Goal: Task Accomplishment & Management: Complete application form

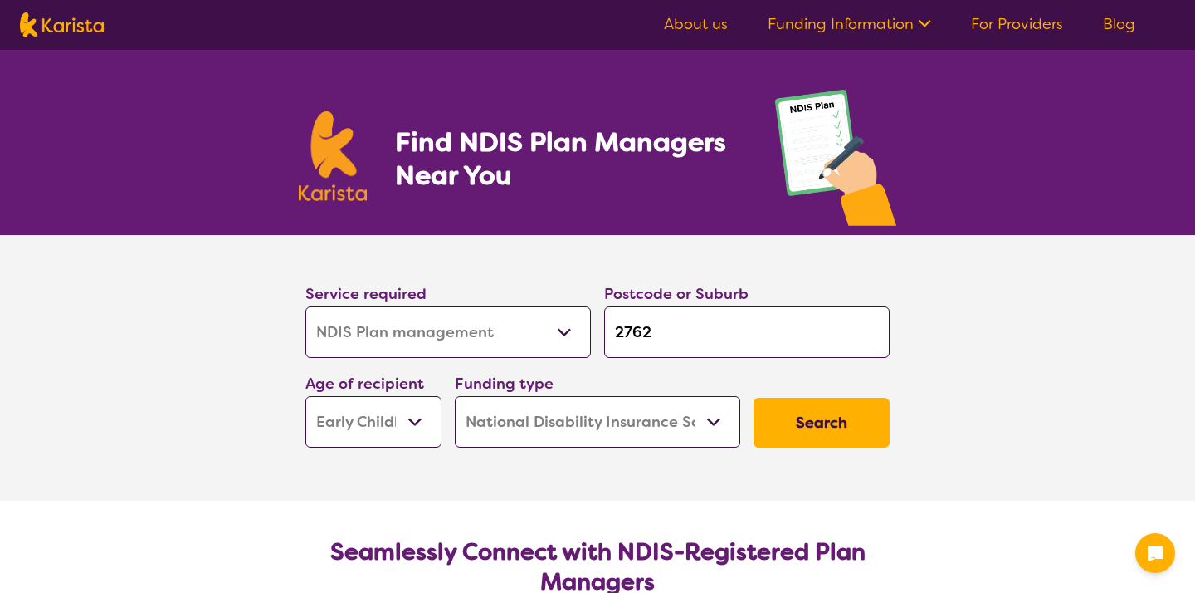
select select "NDIS Plan management"
select select "EC"
select select "NDIS"
select select "NDIS Plan management"
select select "EC"
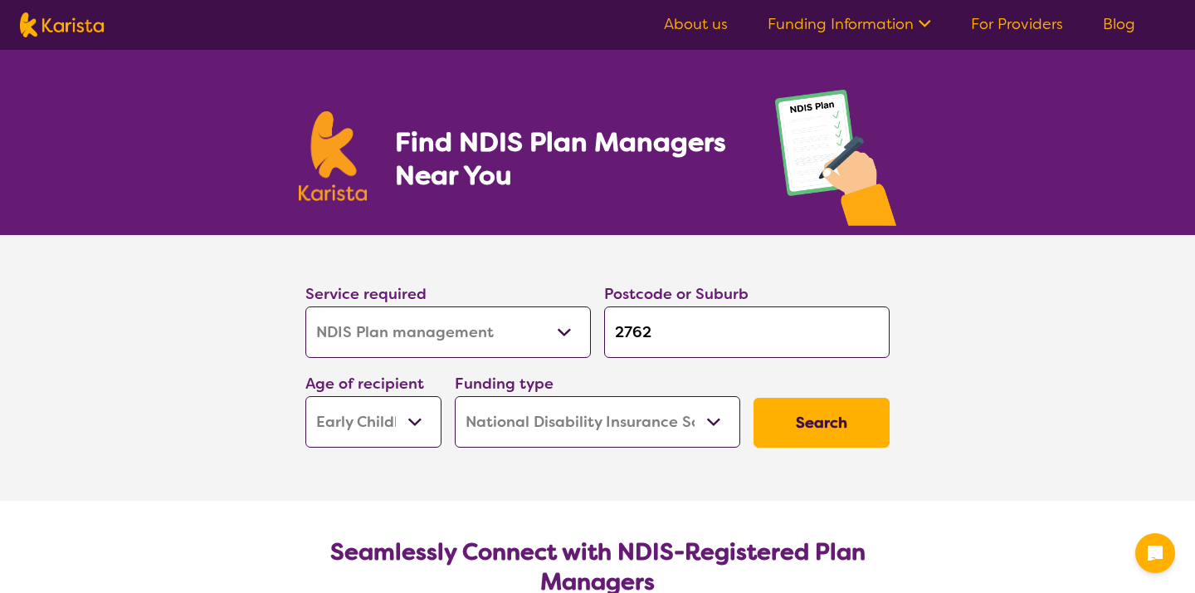
select select "NDIS"
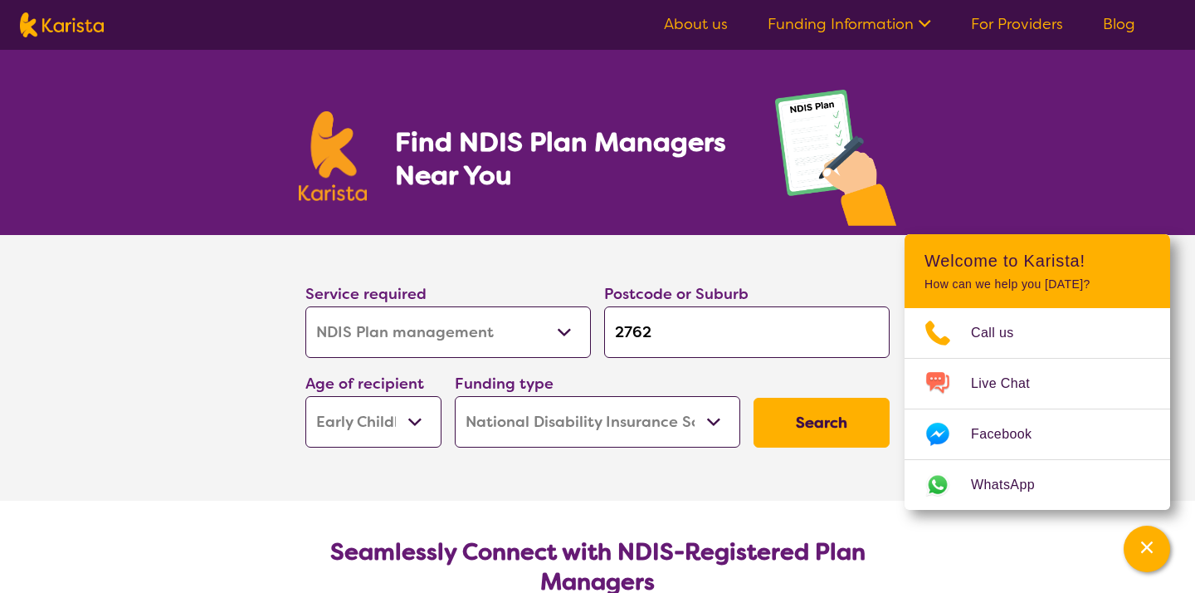
click at [474, 339] on select "Allied Health Assistant Assessment ([MEDICAL_DATA] or [MEDICAL_DATA]) Behaviour…" at bounding box center [447, 331] width 285 height 51
click at [403, 431] on select "Early Childhood - 0 to 9 Child - 10 to 11 Adolescent - 12 to 17 Adult - 18 to 6…" at bounding box center [373, 421] width 136 height 51
click at [793, 424] on button "Search" at bounding box center [822, 423] width 136 height 50
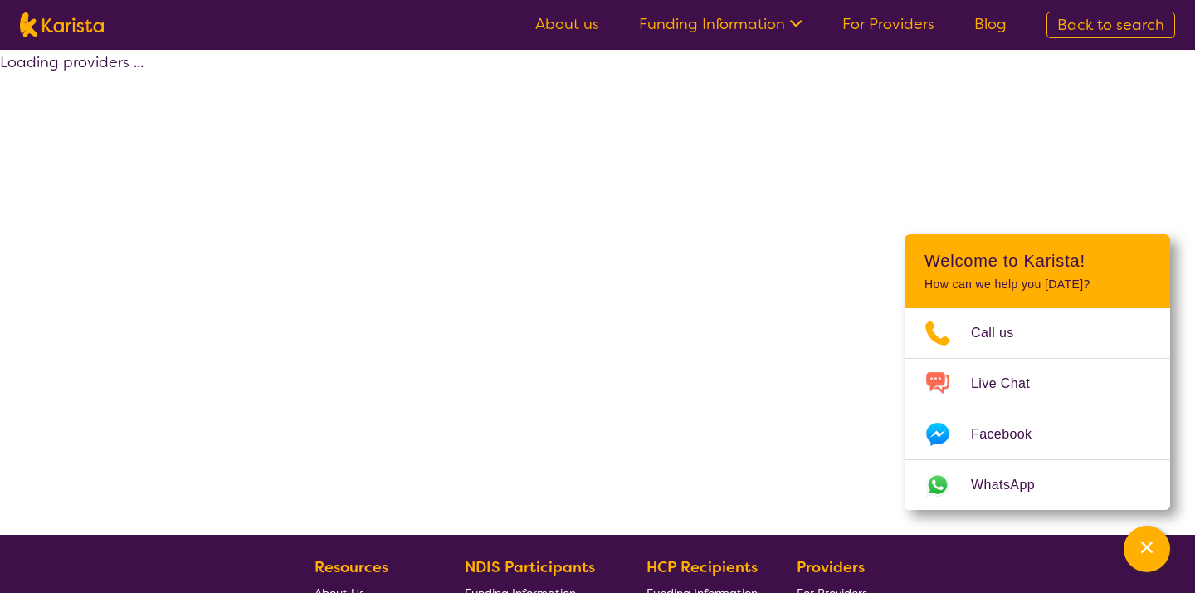
select select "by_score"
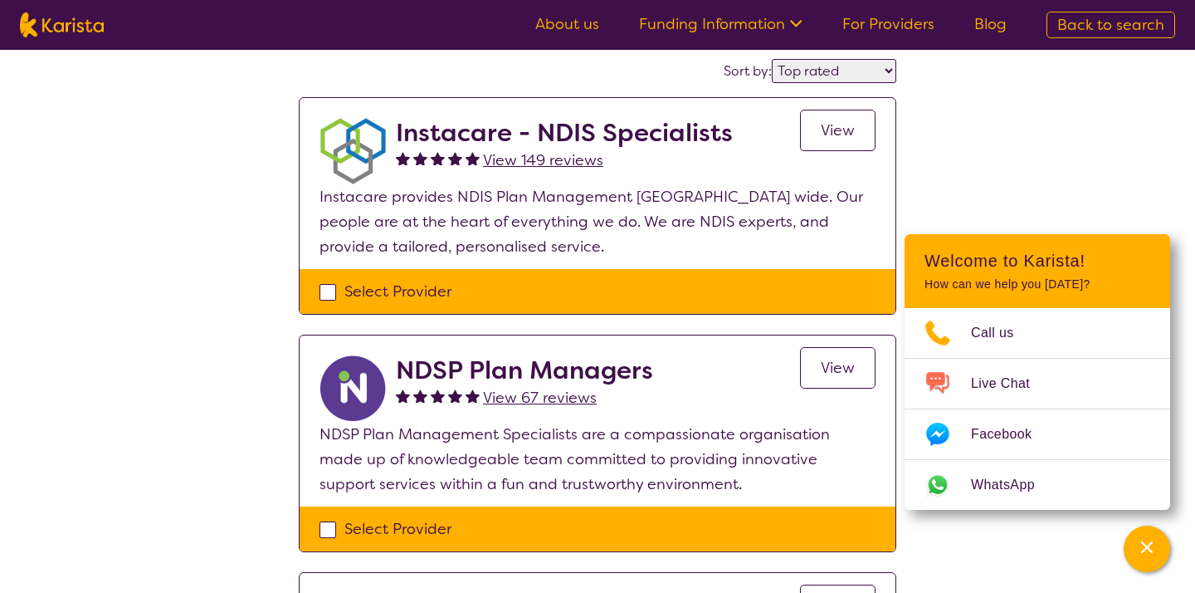
scroll to position [141, 0]
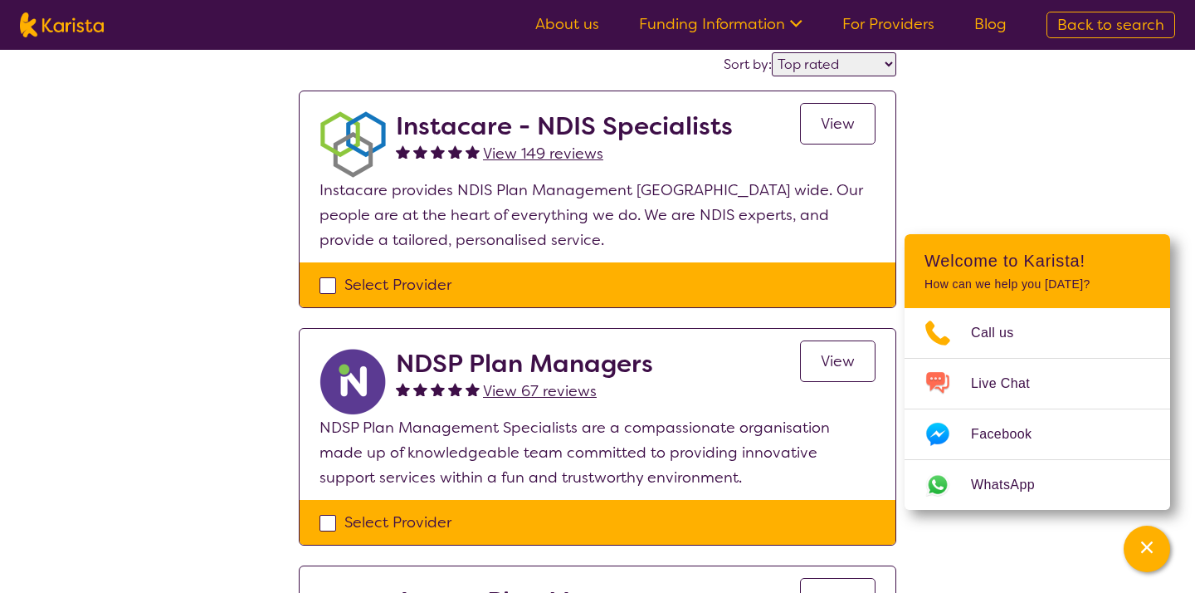
click at [330, 285] on div "Select Provider" at bounding box center [598, 284] width 556 height 25
checkbox input "true"
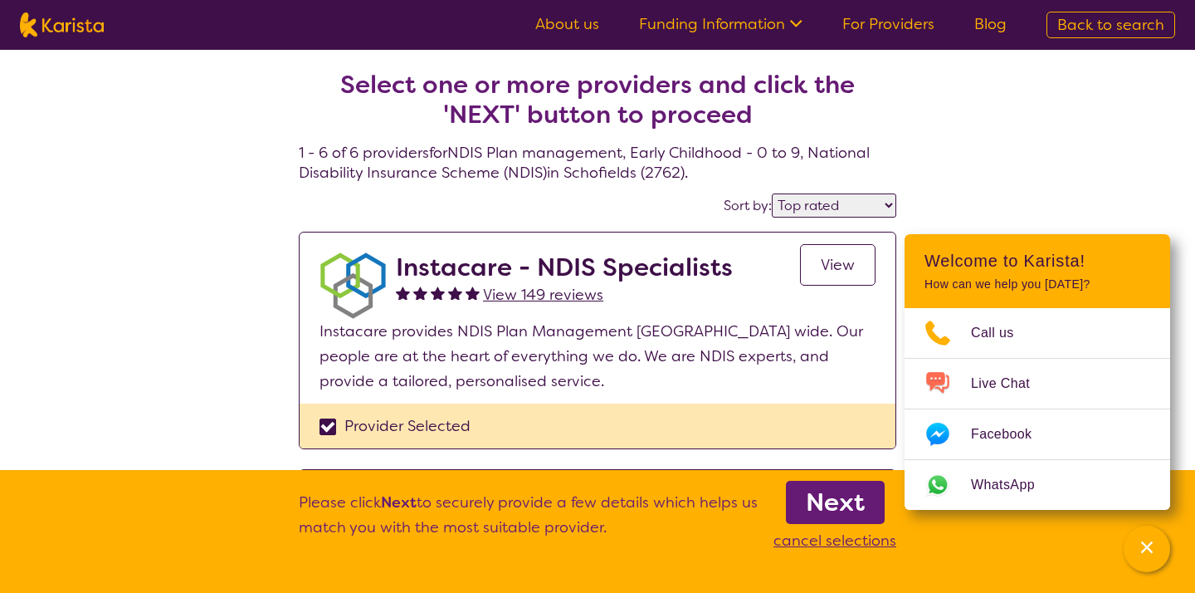
click at [832, 269] on span "View" at bounding box center [838, 265] width 34 height 20
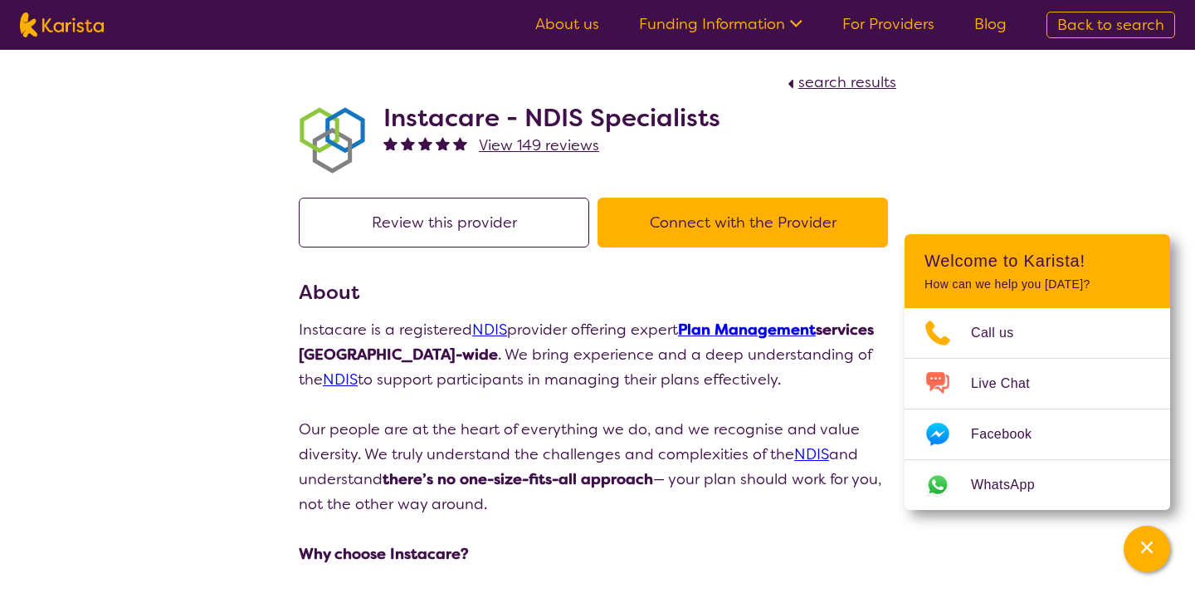
click at [690, 223] on button "Connect with the Provider" at bounding box center [743, 223] width 290 height 50
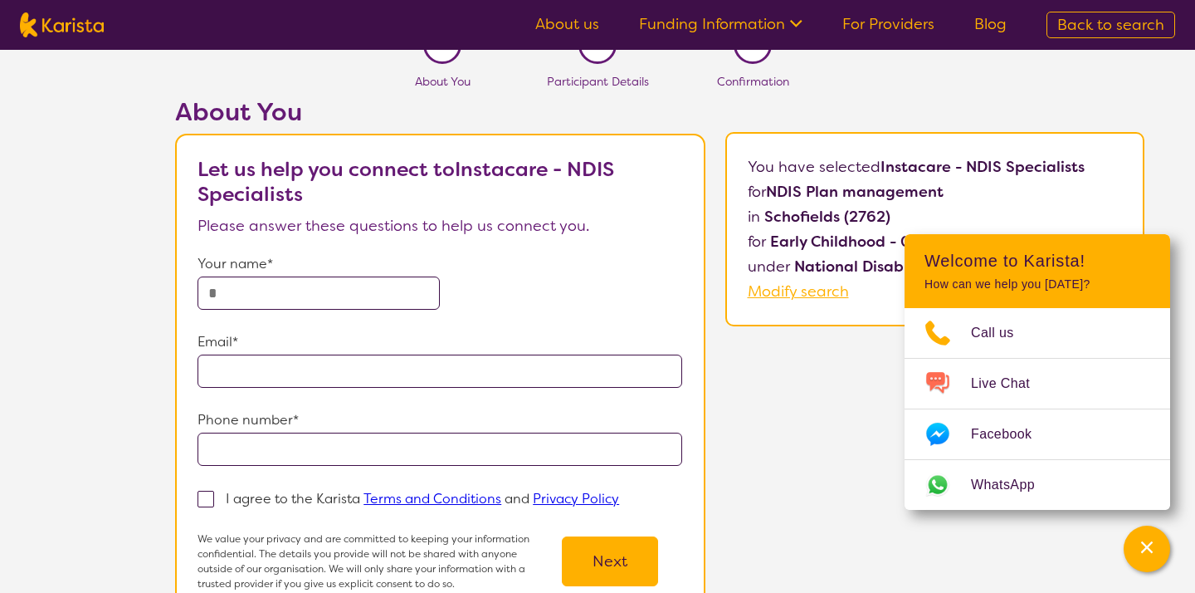
scroll to position [32, 0]
click at [338, 298] on input "text" at bounding box center [319, 293] width 242 height 33
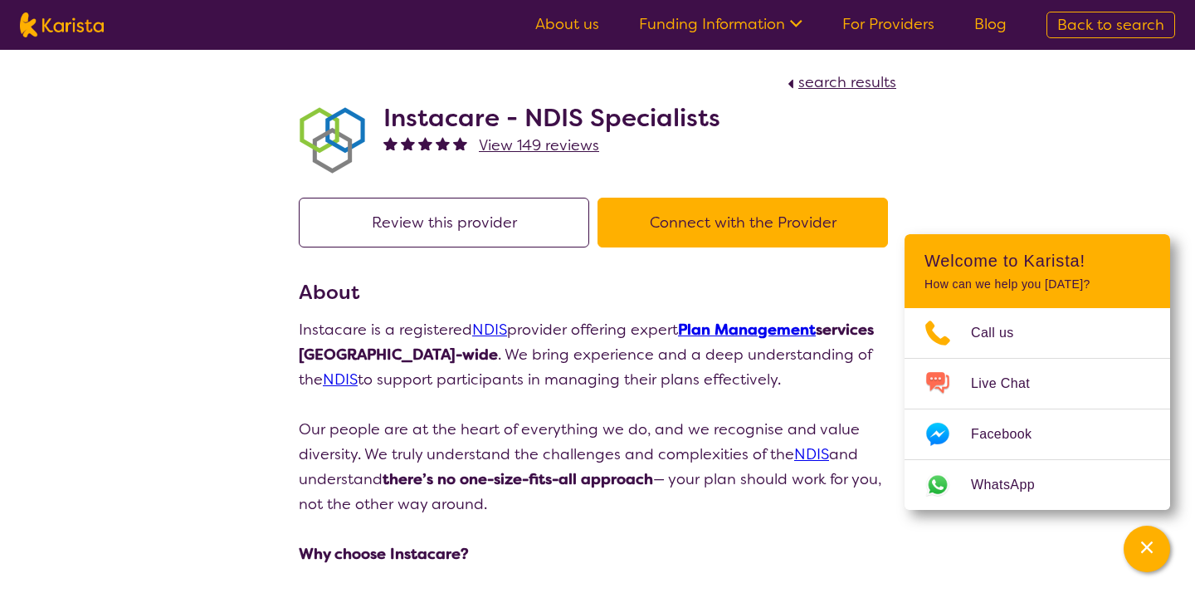
click at [515, 146] on span "View 149 reviews" at bounding box center [539, 145] width 120 height 20
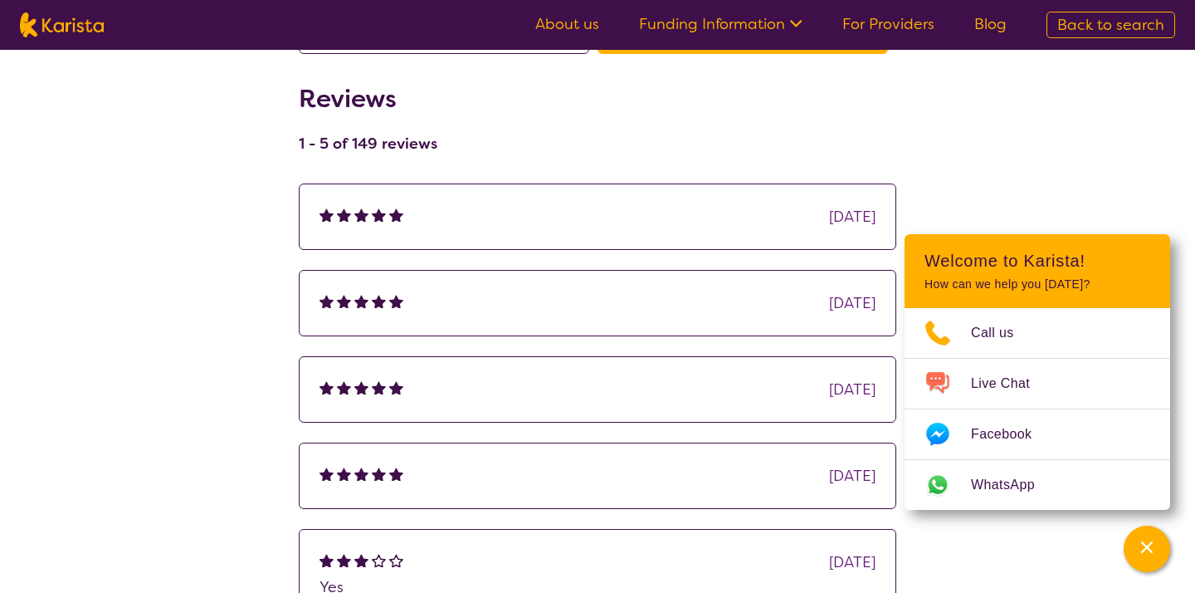
scroll to position [195, 0]
click at [392, 227] on div at bounding box center [397, 214] width 17 height 25
click at [373, 212] on img at bounding box center [379, 213] width 14 height 14
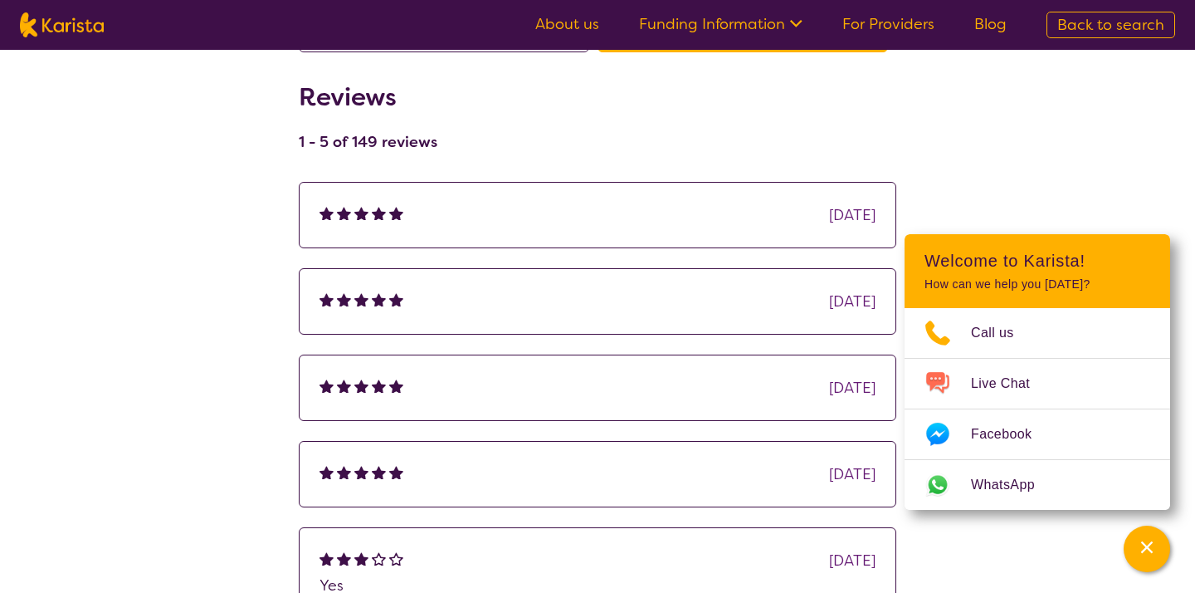
click at [373, 212] on img at bounding box center [379, 213] width 14 height 14
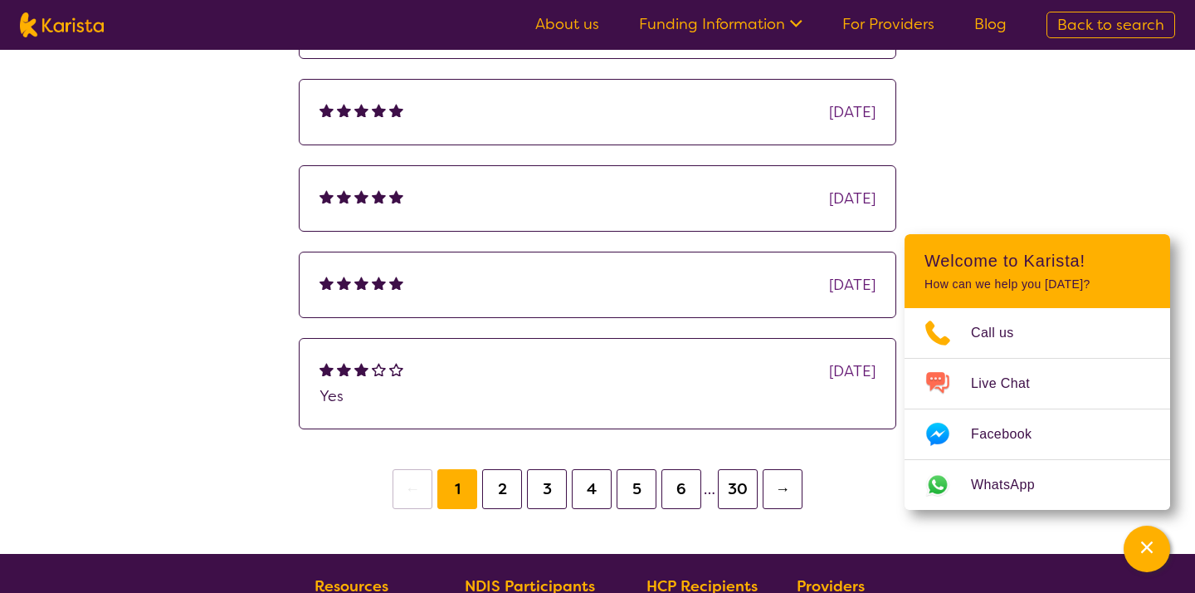
scroll to position [0, 0]
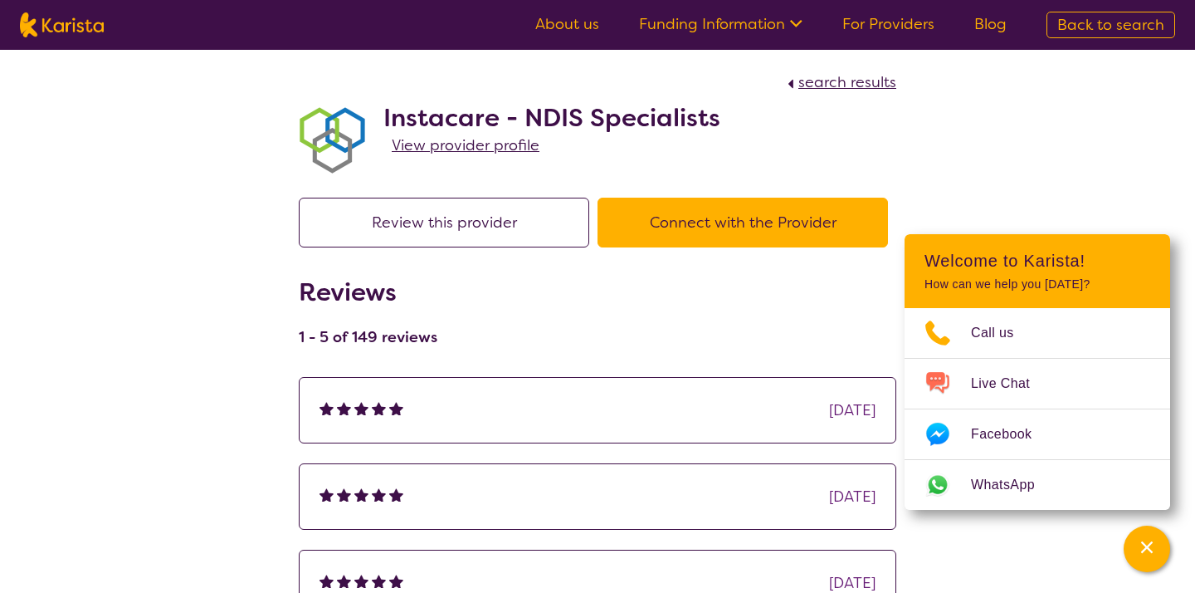
click at [469, 402] on div "[DATE]" at bounding box center [598, 410] width 556 height 25
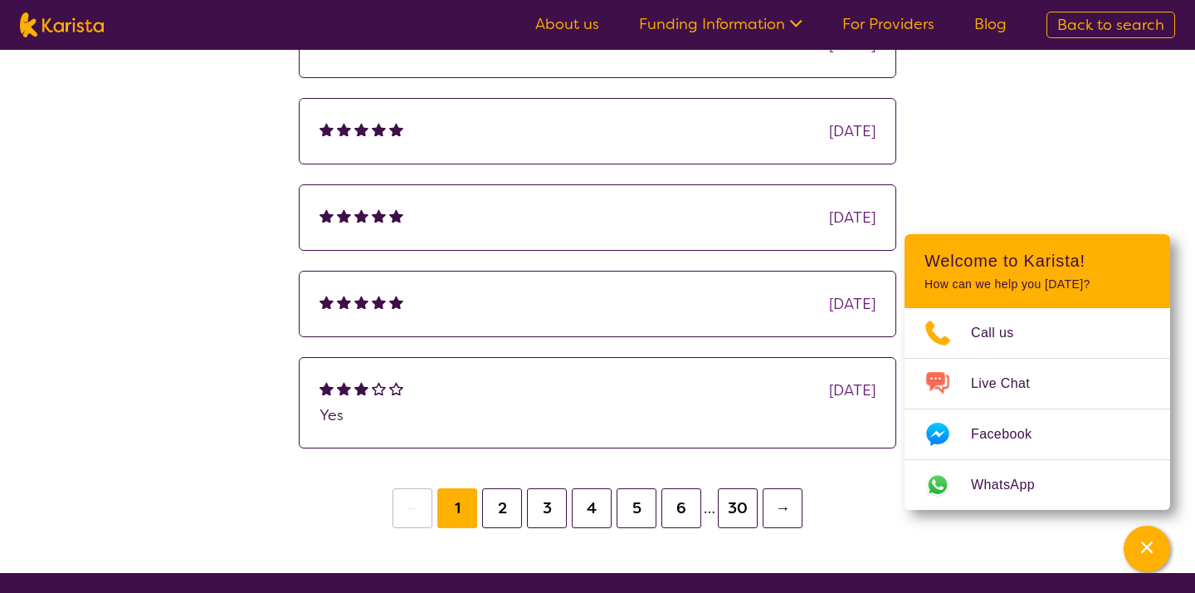
scroll to position [376, 0]
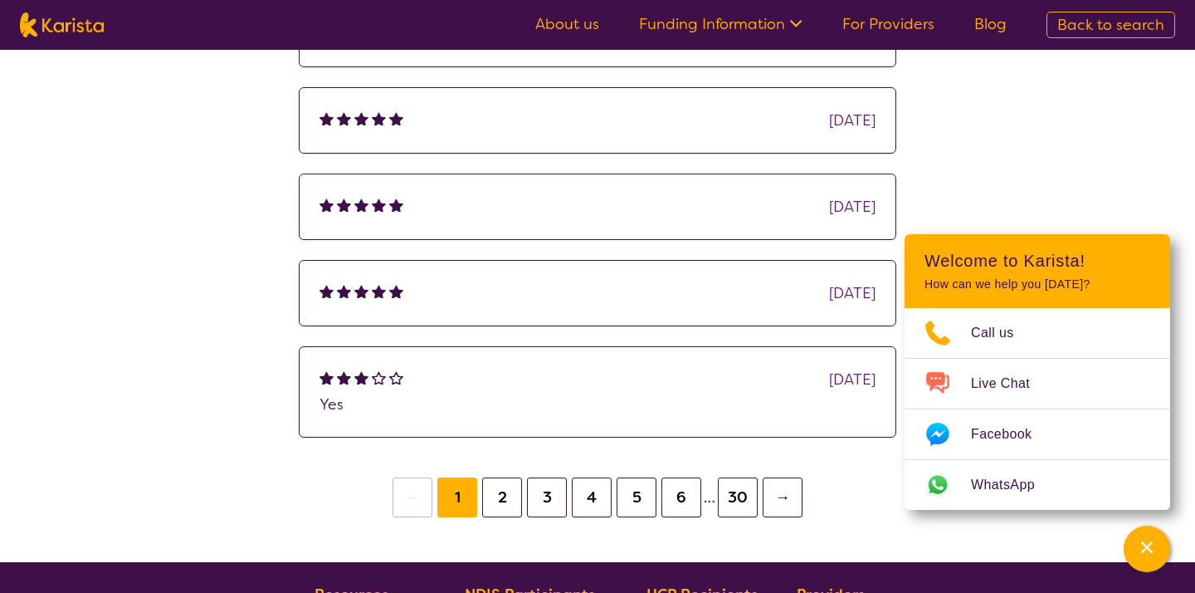
click at [786, 484] on button "→" at bounding box center [783, 497] width 40 height 40
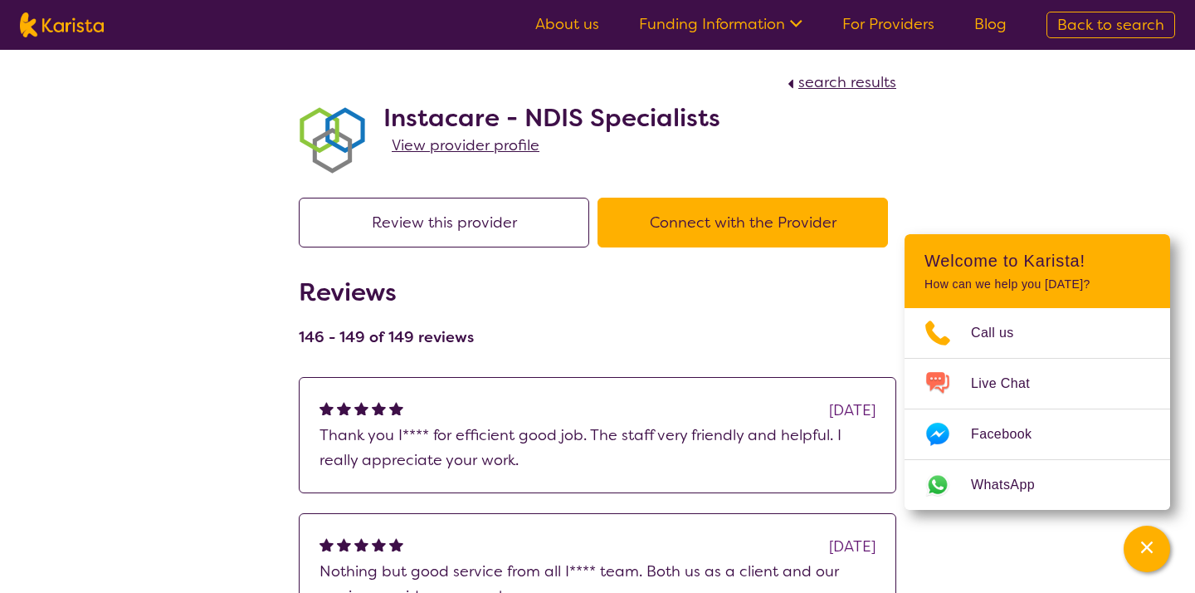
click at [505, 149] on span "View provider profile" at bounding box center [466, 145] width 148 height 20
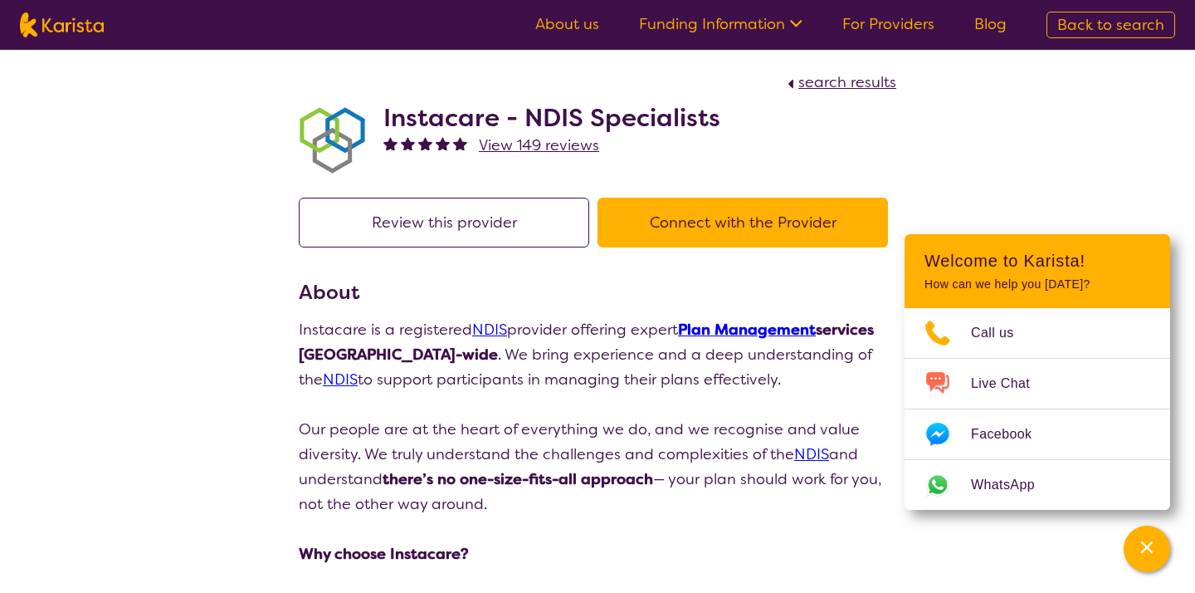
click at [693, 231] on button "Connect with the Provider" at bounding box center [743, 223] width 290 height 50
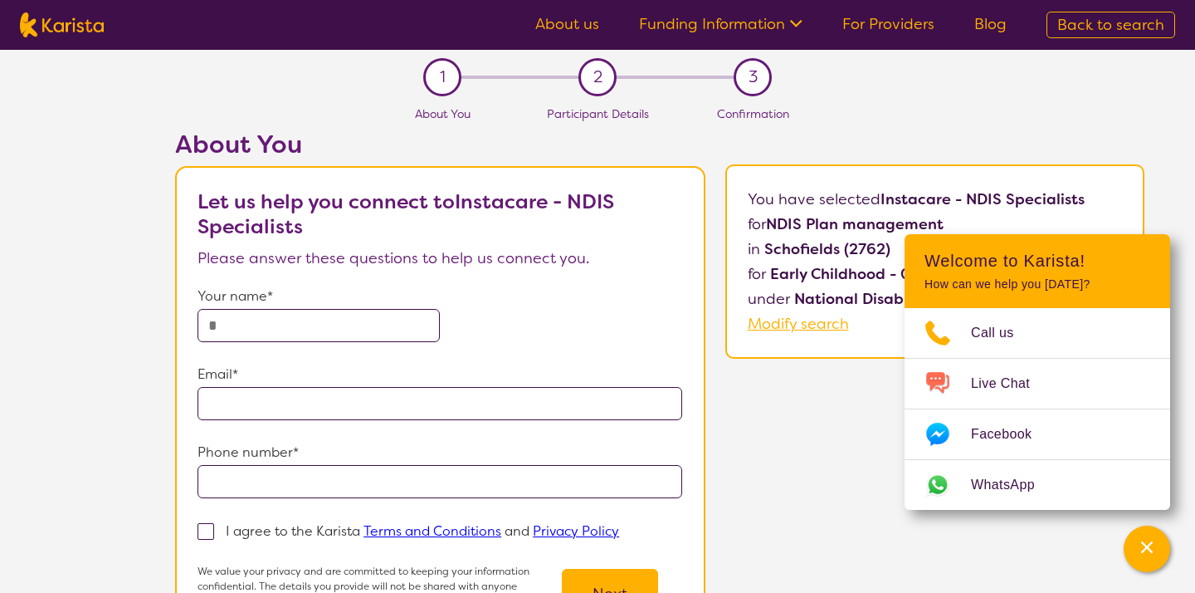
click at [340, 332] on input "text" at bounding box center [319, 325] width 242 height 33
type input "******"
click at [244, 404] on input "email" at bounding box center [440, 403] width 485 height 33
type input "**********"
click at [230, 485] on input "tel" at bounding box center [440, 481] width 485 height 33
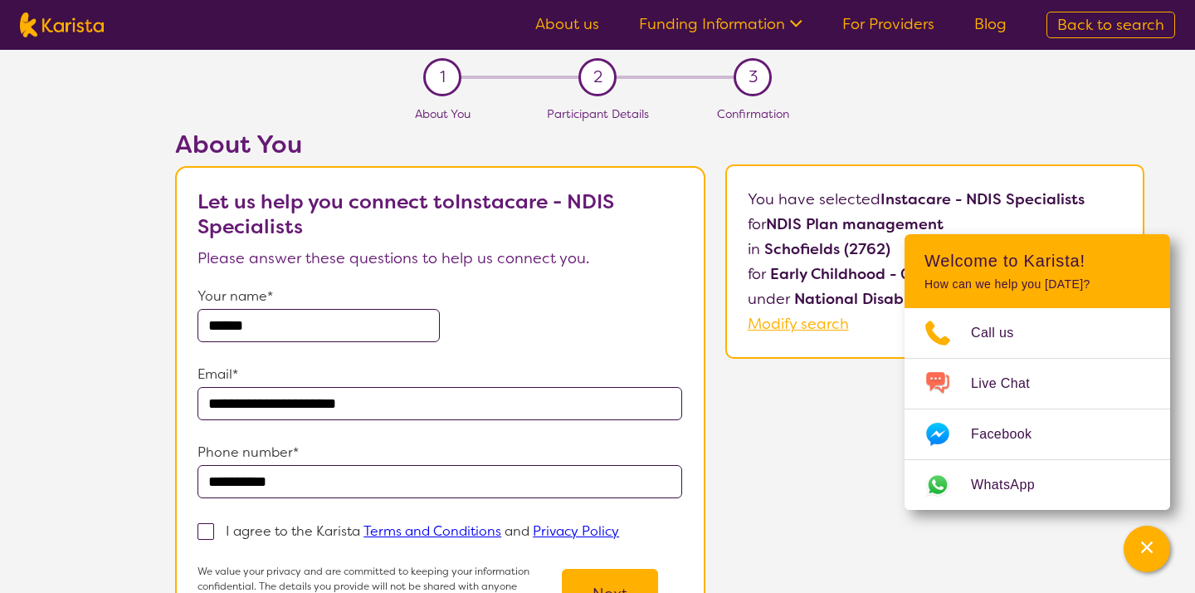
type input "**********"
click at [274, 326] on input "******" at bounding box center [319, 325] width 242 height 33
click at [417, 398] on input "**********" at bounding box center [440, 403] width 485 height 33
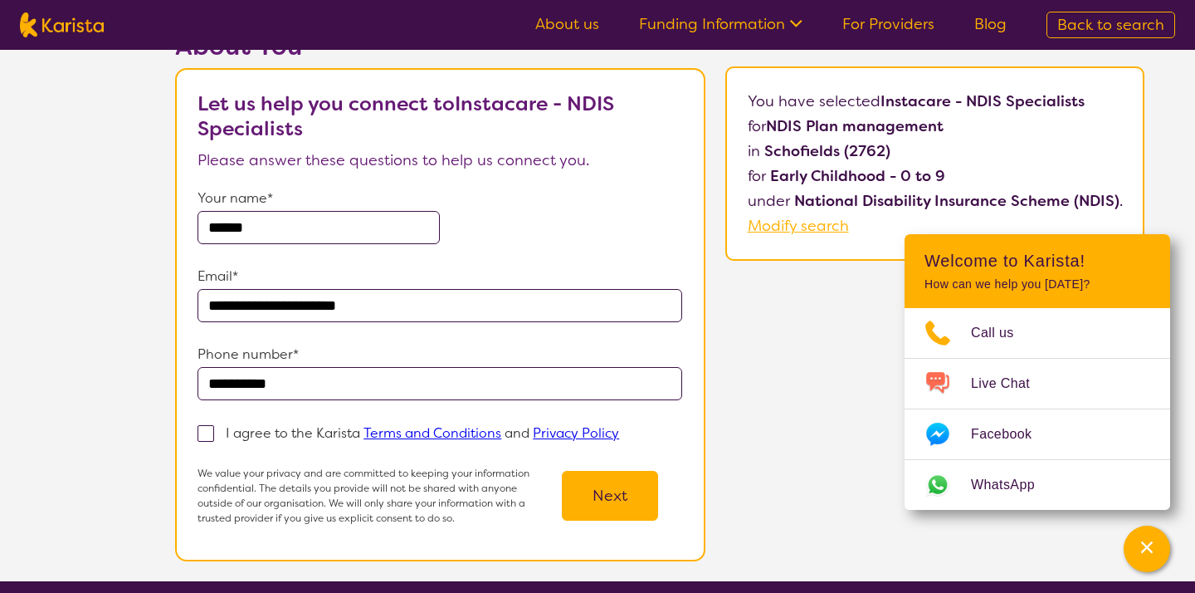
scroll to position [95, 0]
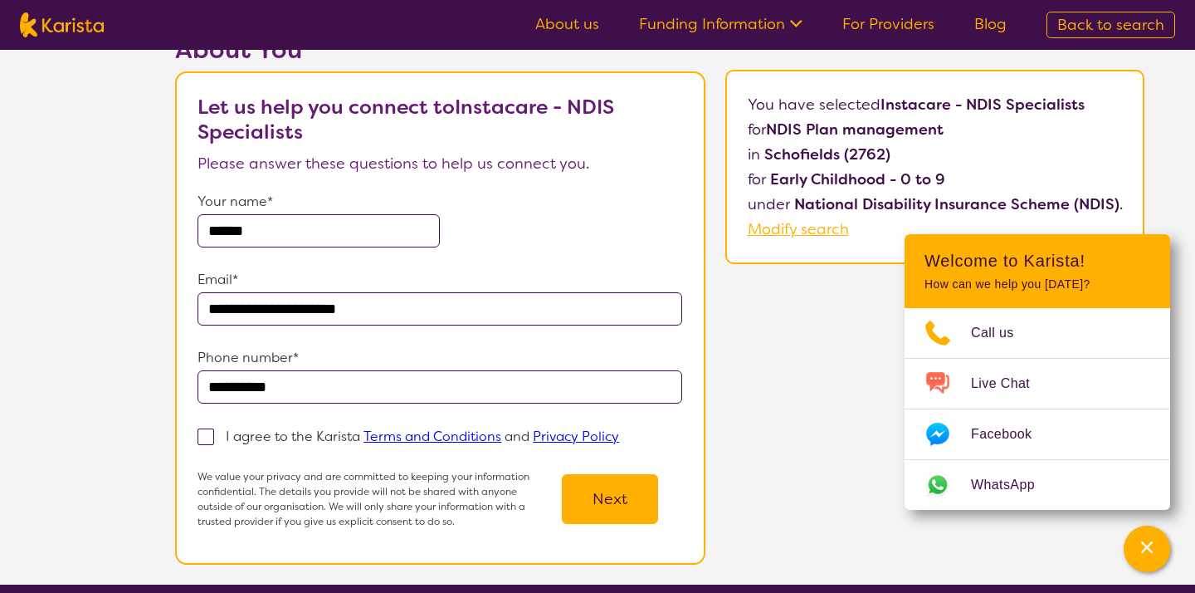
click at [210, 438] on span at bounding box center [206, 436] width 17 height 17
click at [619, 438] on input "I agree to the Karista Terms and Conditions and Privacy Policy" at bounding box center [624, 435] width 11 height 11
checkbox input "true"
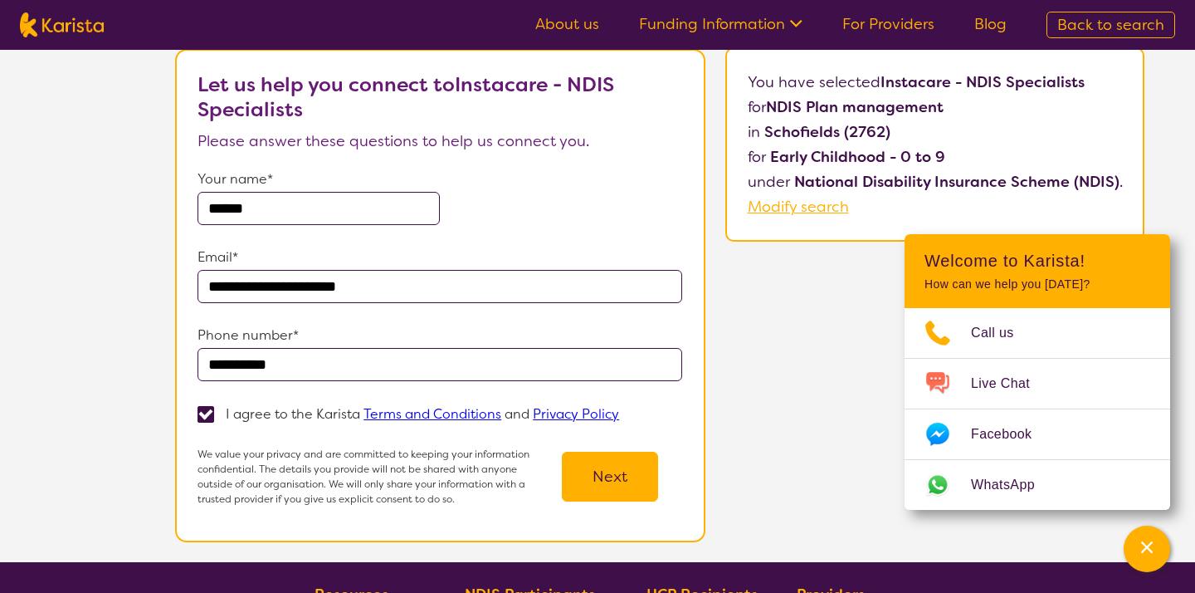
scroll to position [129, 0]
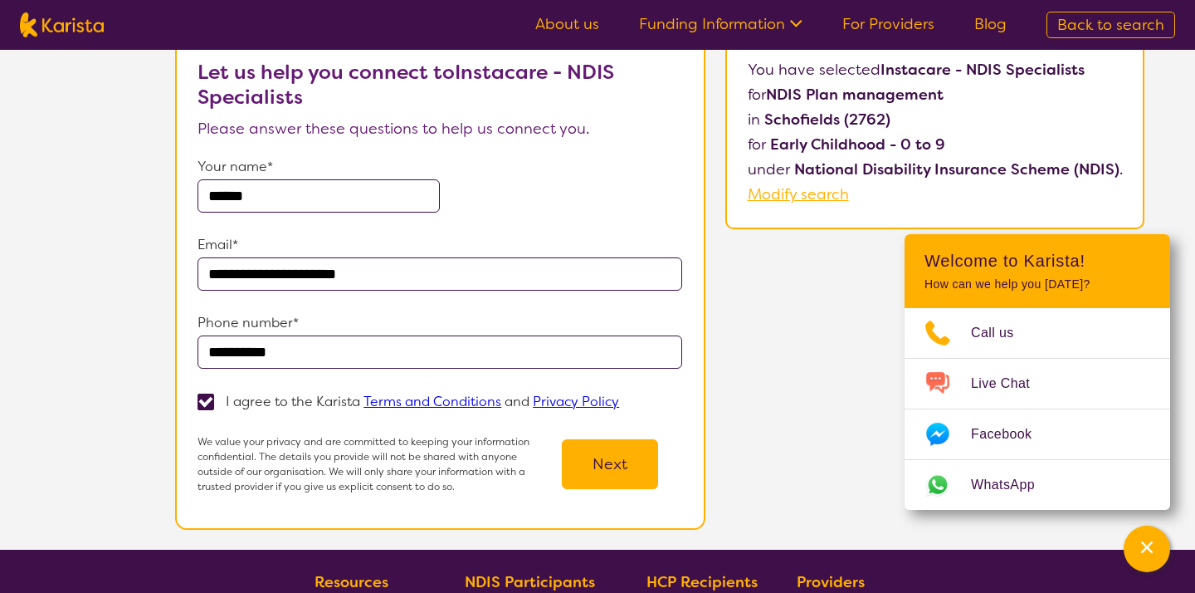
click at [616, 466] on button "Next" at bounding box center [610, 464] width 96 height 50
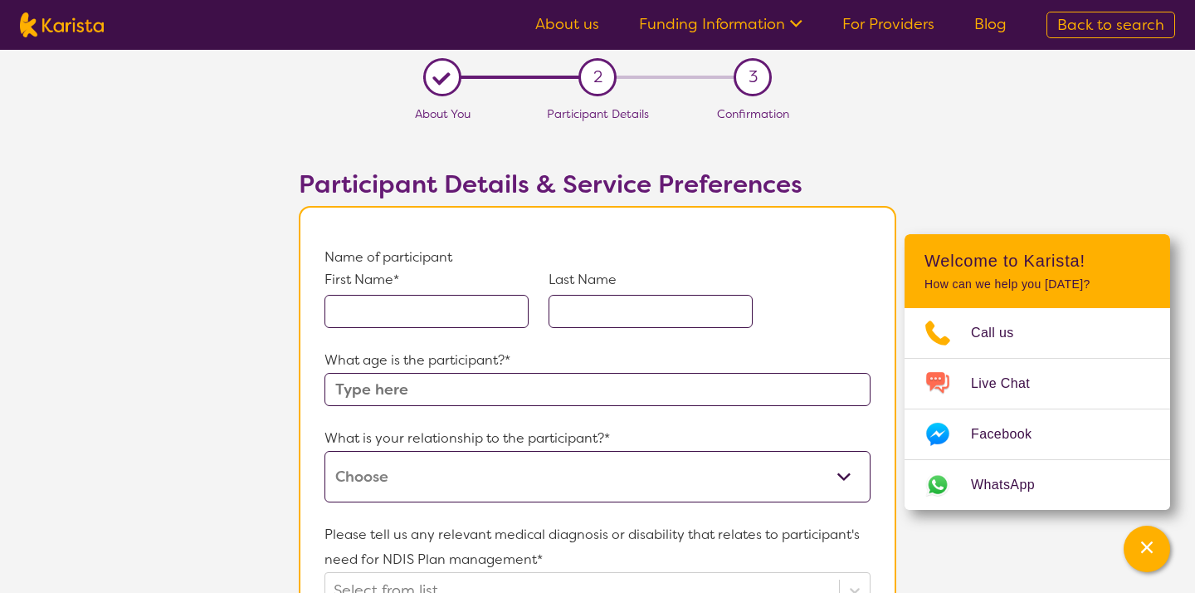
click at [491, 328] on div "First Name* Last Name" at bounding box center [597, 309] width 546 height 78
click at [466, 315] on input "text" at bounding box center [426, 311] width 204 height 33
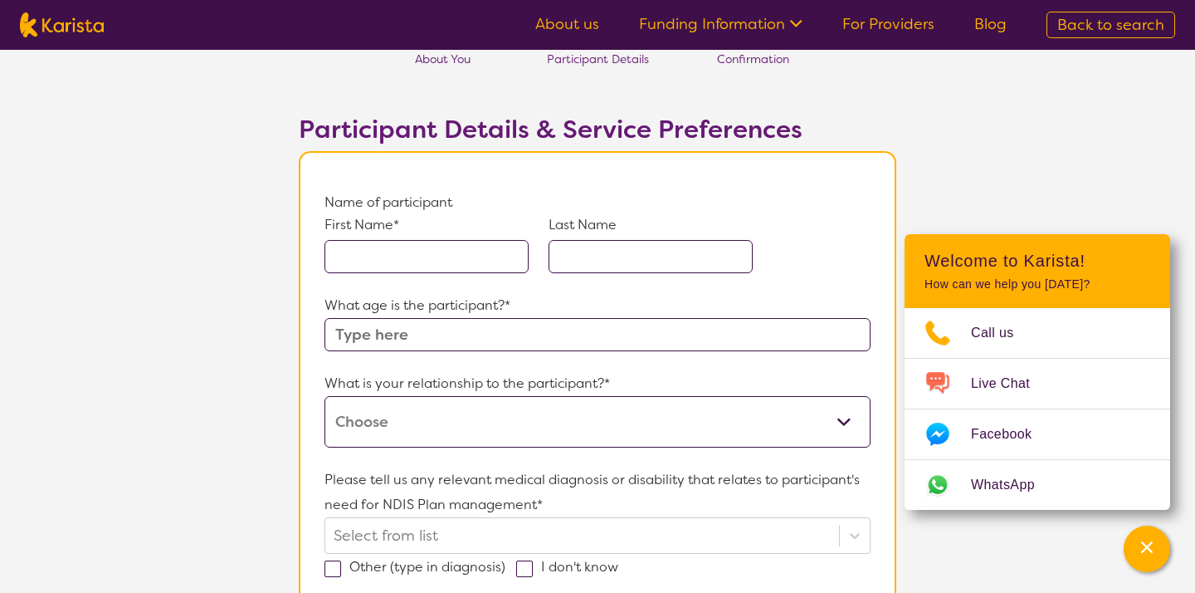
scroll to position [54, 0]
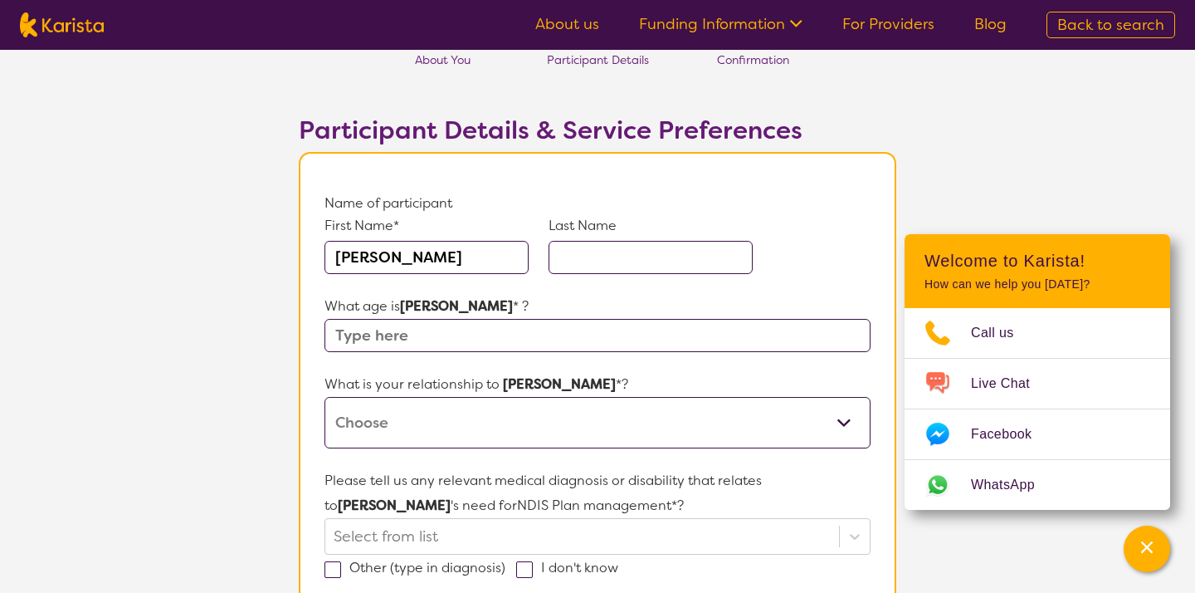
type input "[PERSON_NAME]"
click at [446, 342] on input "text" at bounding box center [597, 335] width 546 height 33
type input "9"
type input "7 years"
click at [439, 411] on select "This request is for myself I am their parent I am their child I am their spouse…" at bounding box center [597, 422] width 546 height 51
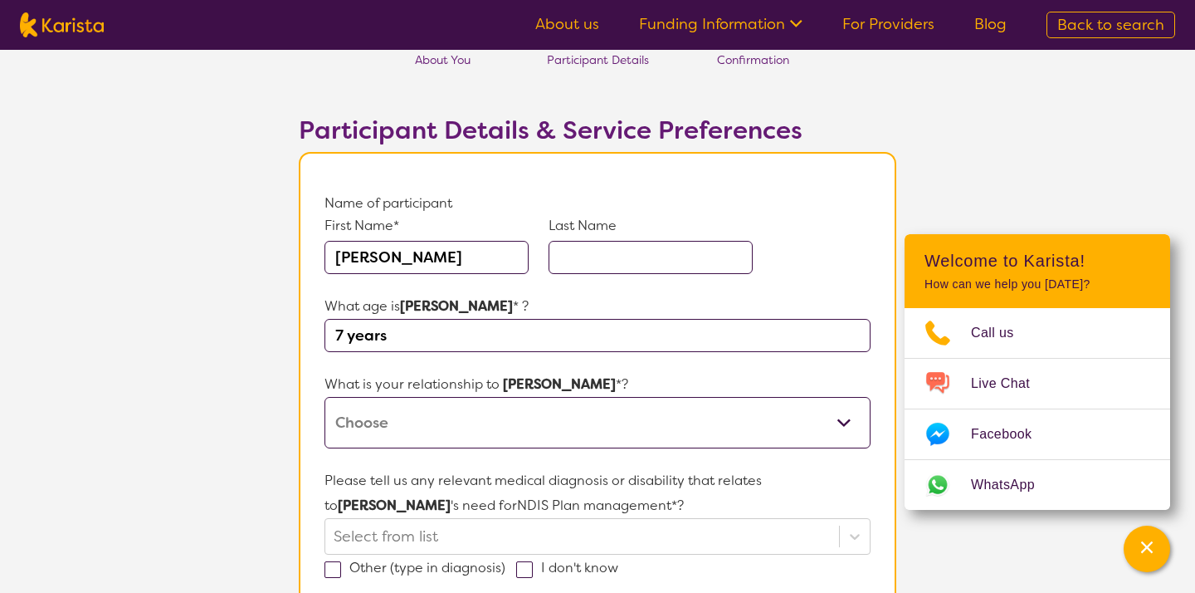
select select "I am their parent"
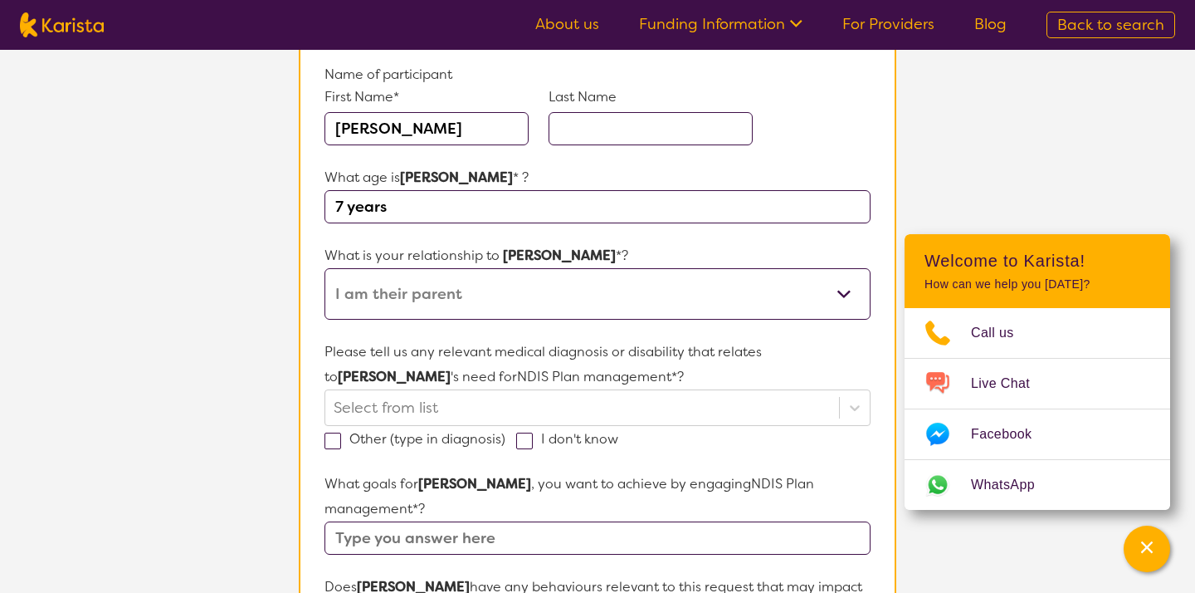
scroll to position [189, 0]
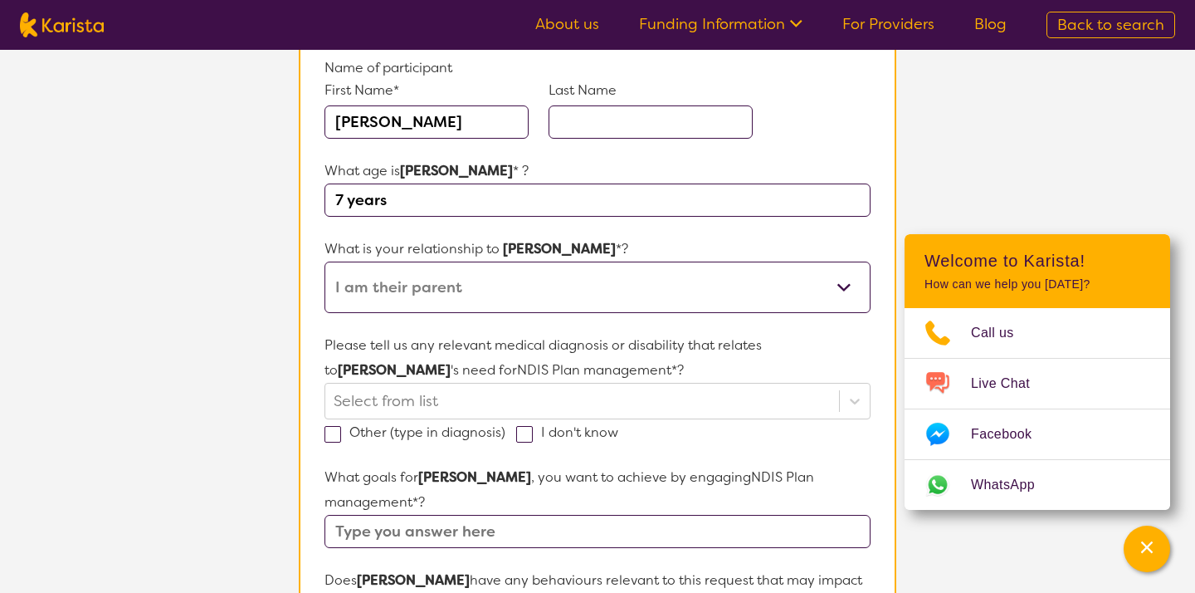
click at [478, 294] on select "This request is for myself I am their parent I am their child I am their spouse…" at bounding box center [597, 286] width 546 height 51
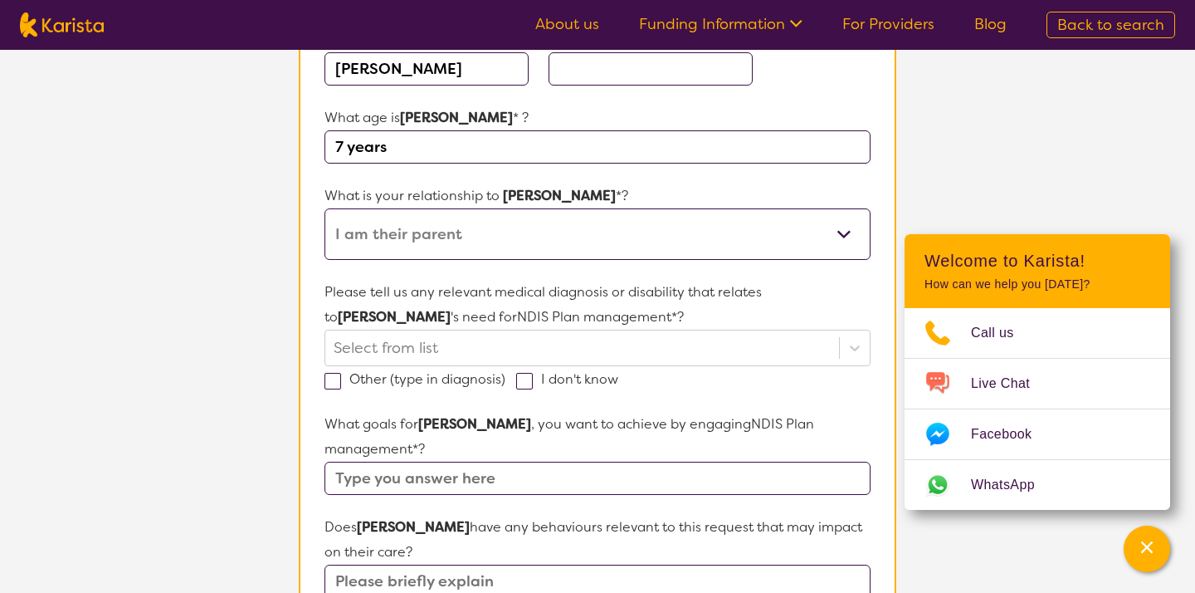
scroll to position [244, 0]
click at [438, 347] on div at bounding box center [582, 346] width 497 height 28
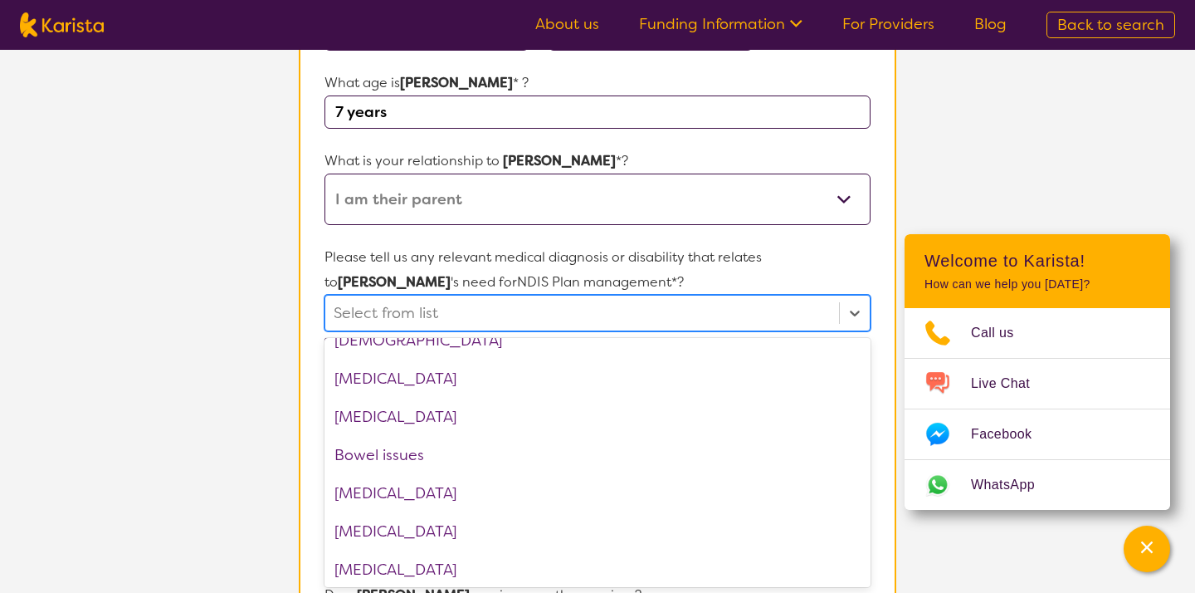
scroll to position [365, 0]
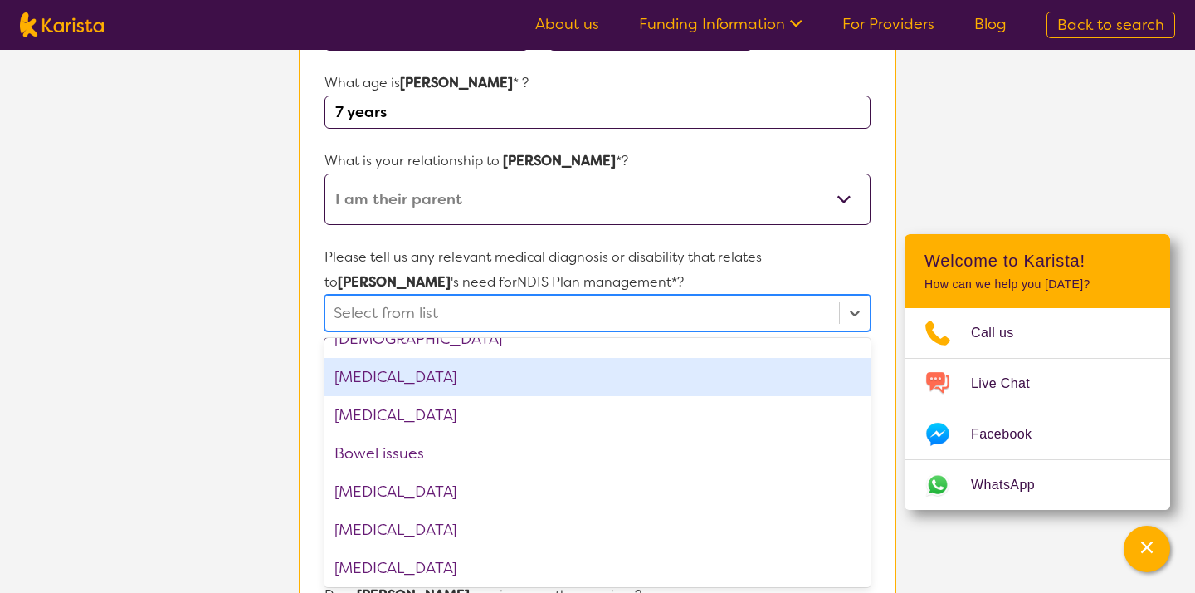
click at [461, 377] on div "[MEDICAL_DATA]" at bounding box center [597, 377] width 546 height 38
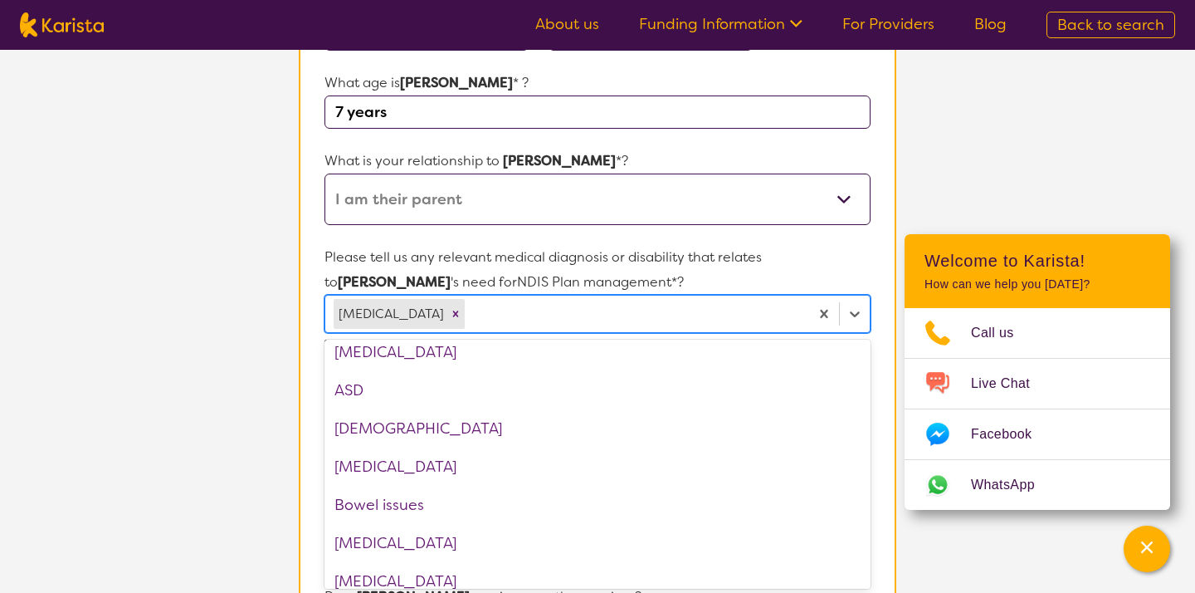
scroll to position [0, 0]
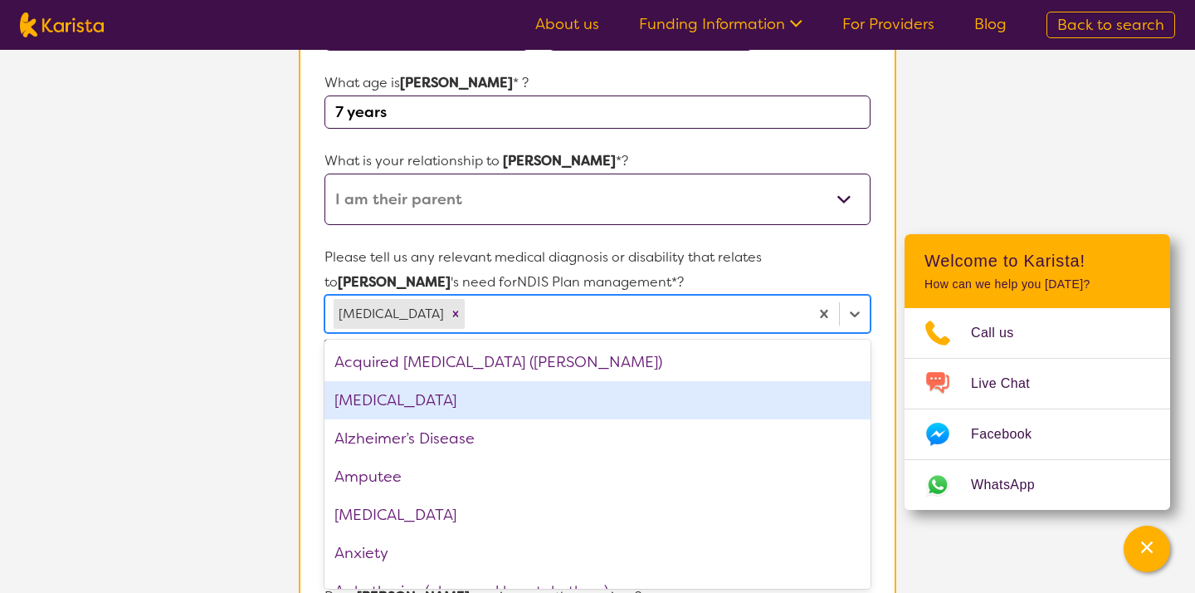
click at [379, 407] on div "[MEDICAL_DATA]" at bounding box center [597, 400] width 546 height 38
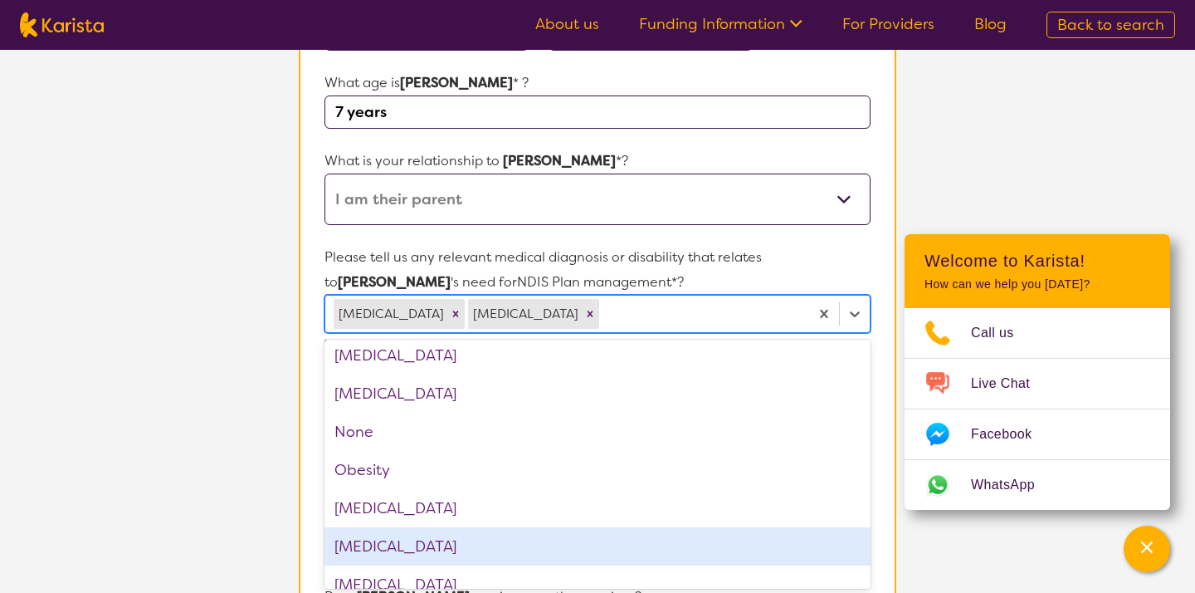
scroll to position [1719, 0]
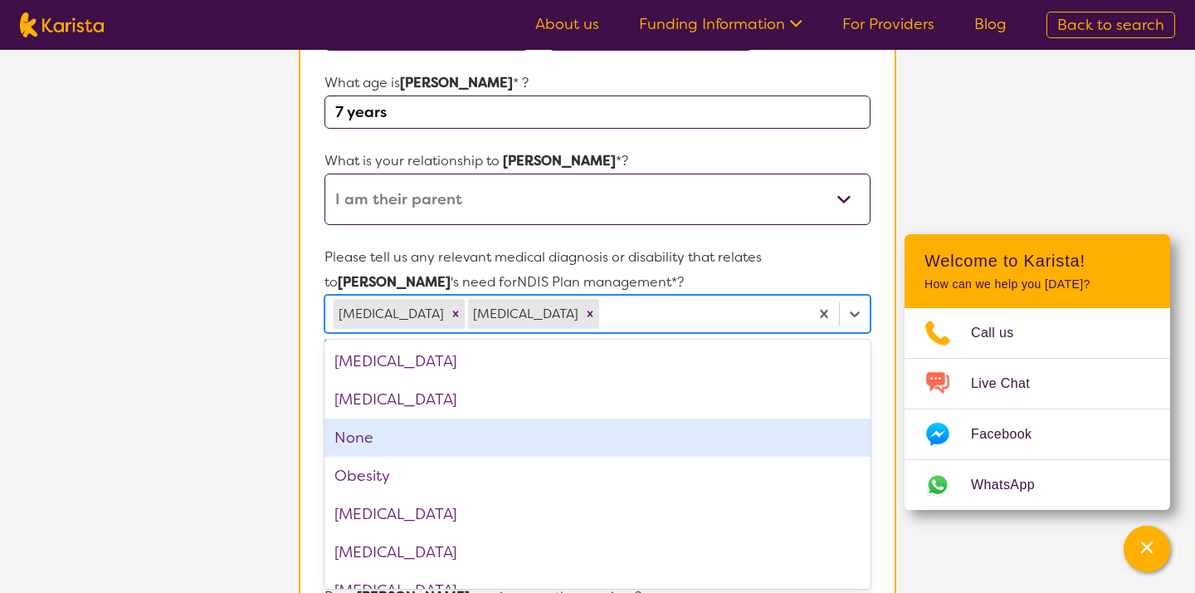
click at [256, 471] on section "L About You 2 Participant Details 3 Confirmation Participant Details & Service …" at bounding box center [597, 518] width 1195 height 1490
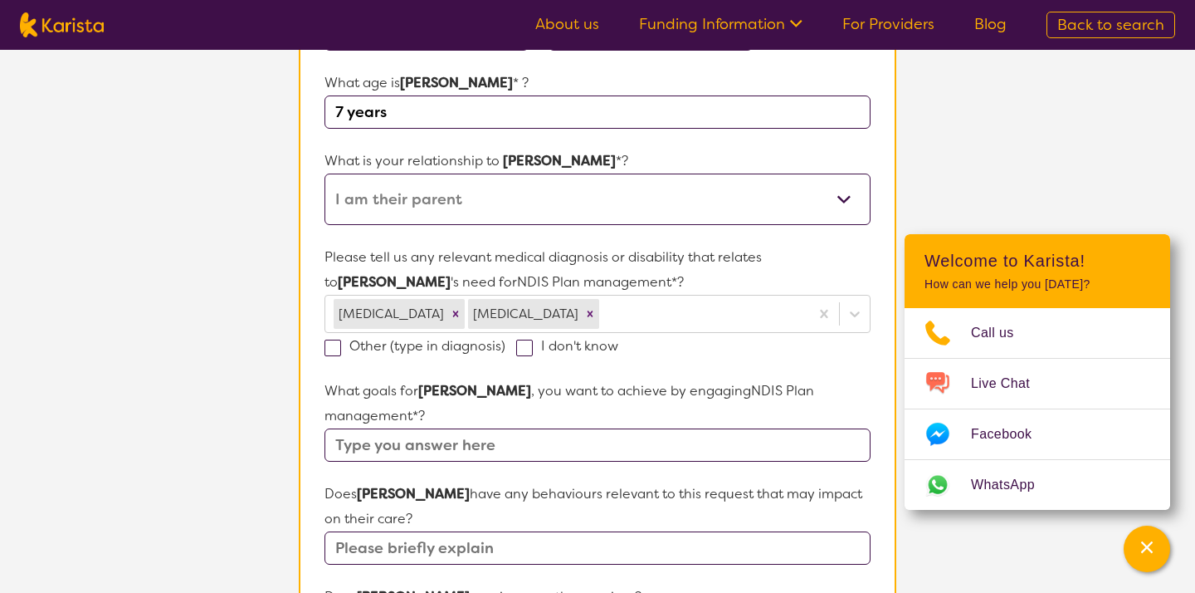
click at [465, 428] on input "text" at bounding box center [597, 444] width 546 height 33
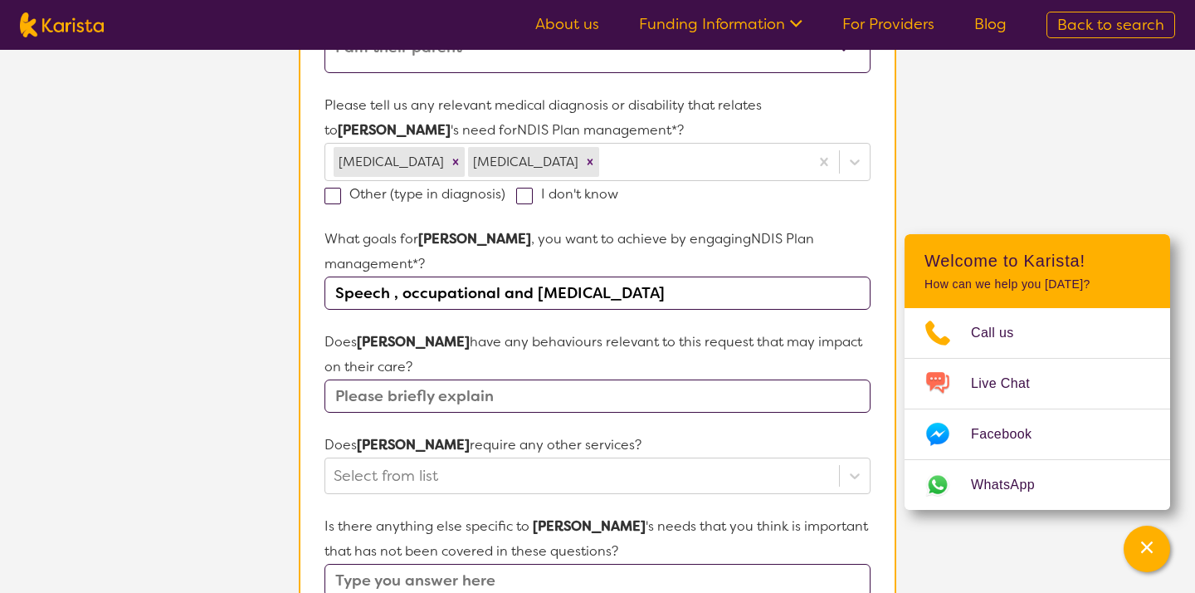
scroll to position [435, 0]
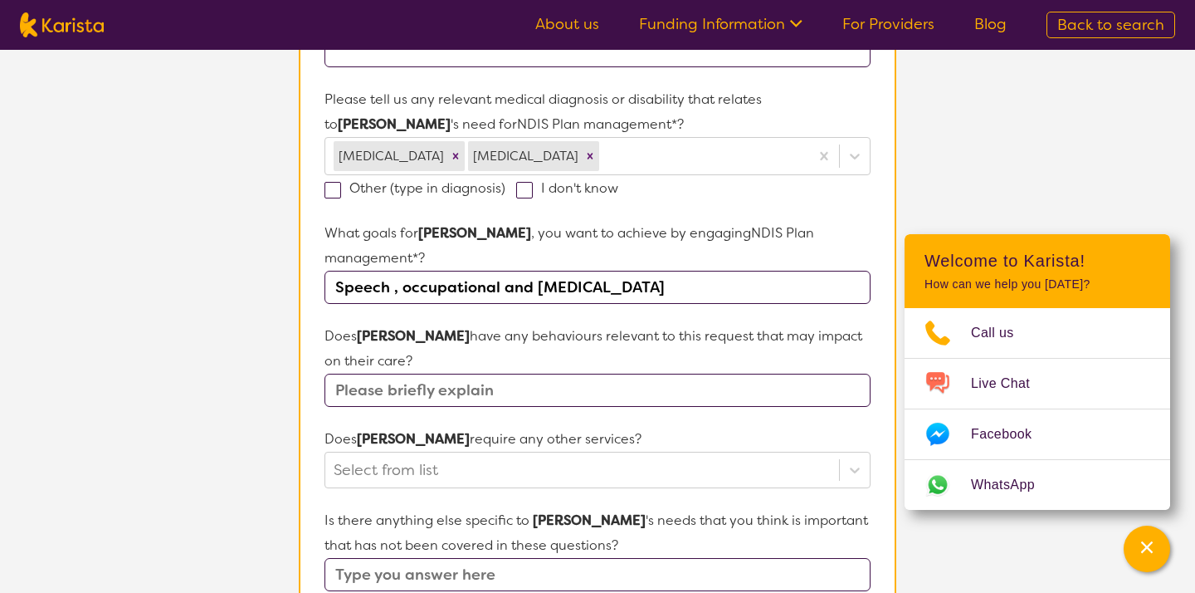
type input "Speech , occupational and [MEDICAL_DATA]"
click at [410, 373] on input "text" at bounding box center [597, 389] width 546 height 33
type input "Quick meltdown, anxiety"
click at [382, 440] on form "Name of participant First Name* [PERSON_NAME] Last Name What age is [PERSON_NAM…" at bounding box center [597, 408] width 546 height 1197
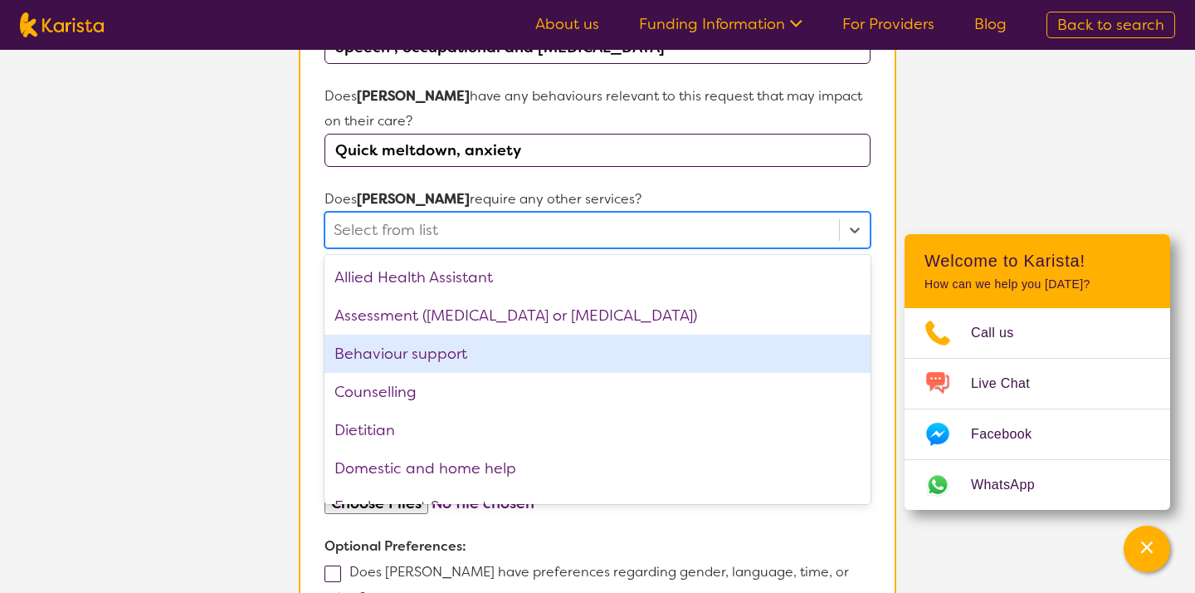
scroll to position [679, 0]
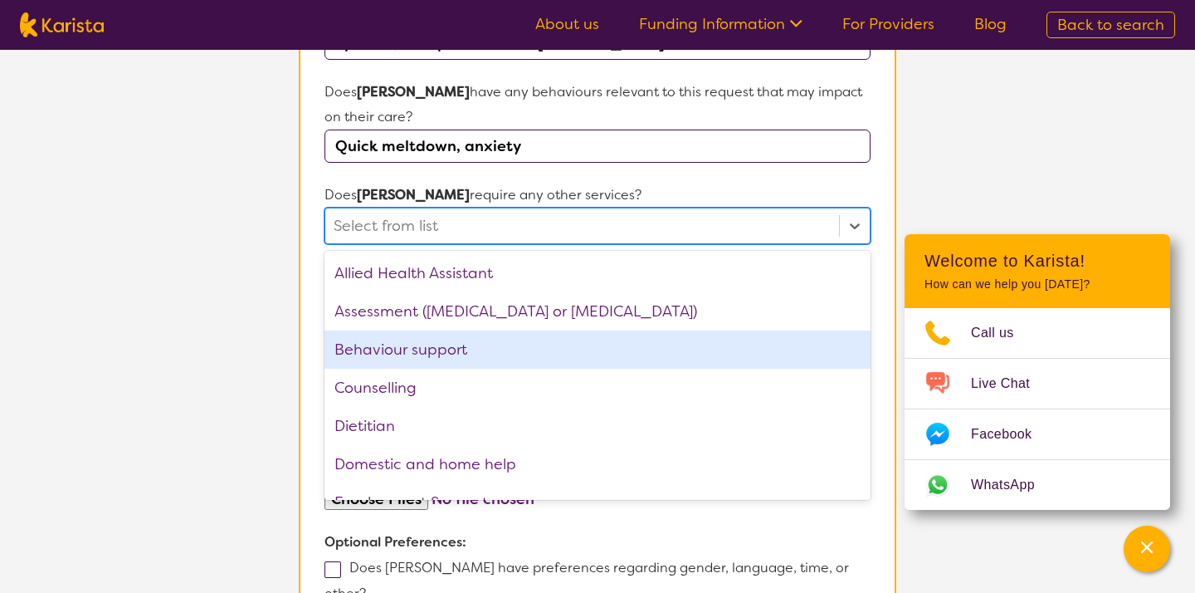
click at [412, 330] on div "Behaviour support" at bounding box center [597, 349] width 546 height 38
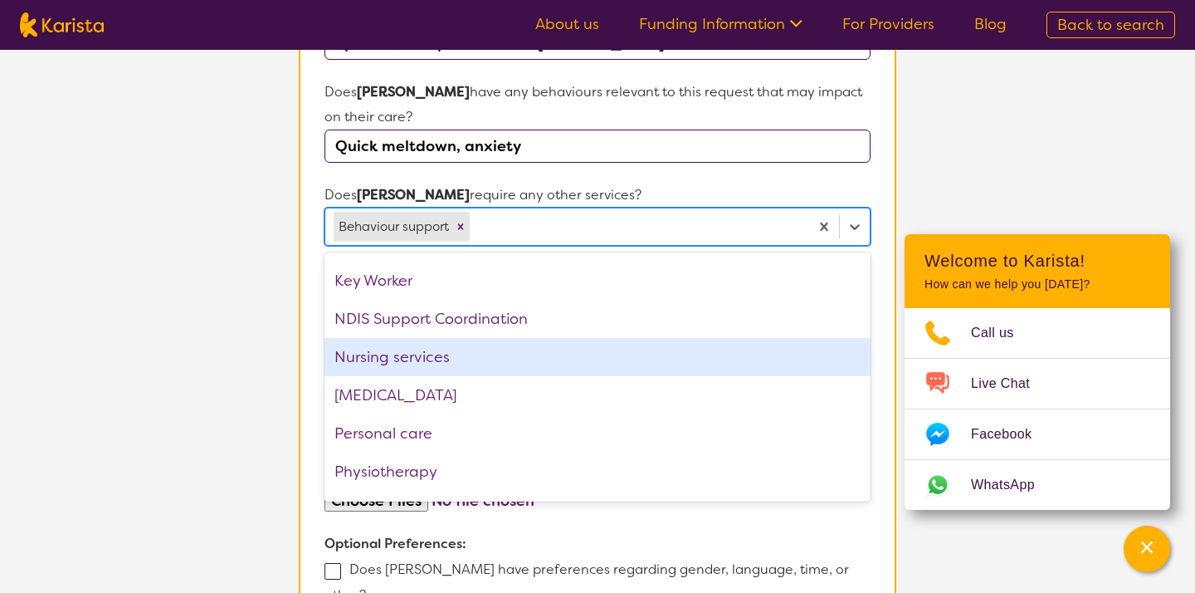
scroll to position [279, 0]
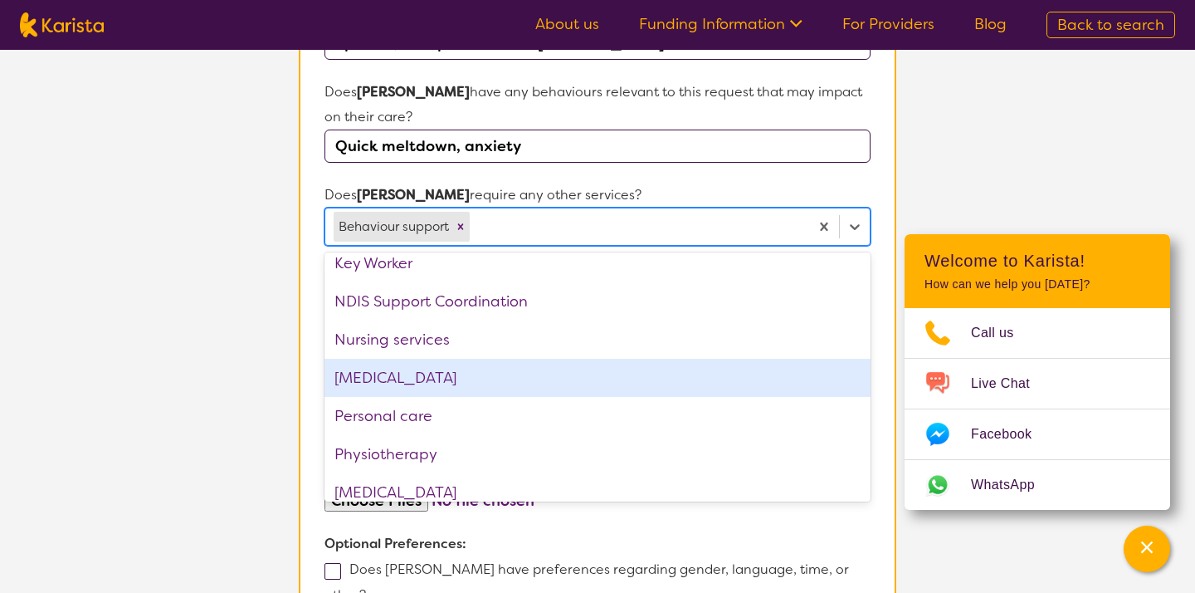
click at [436, 360] on div "[MEDICAL_DATA]" at bounding box center [597, 378] width 546 height 38
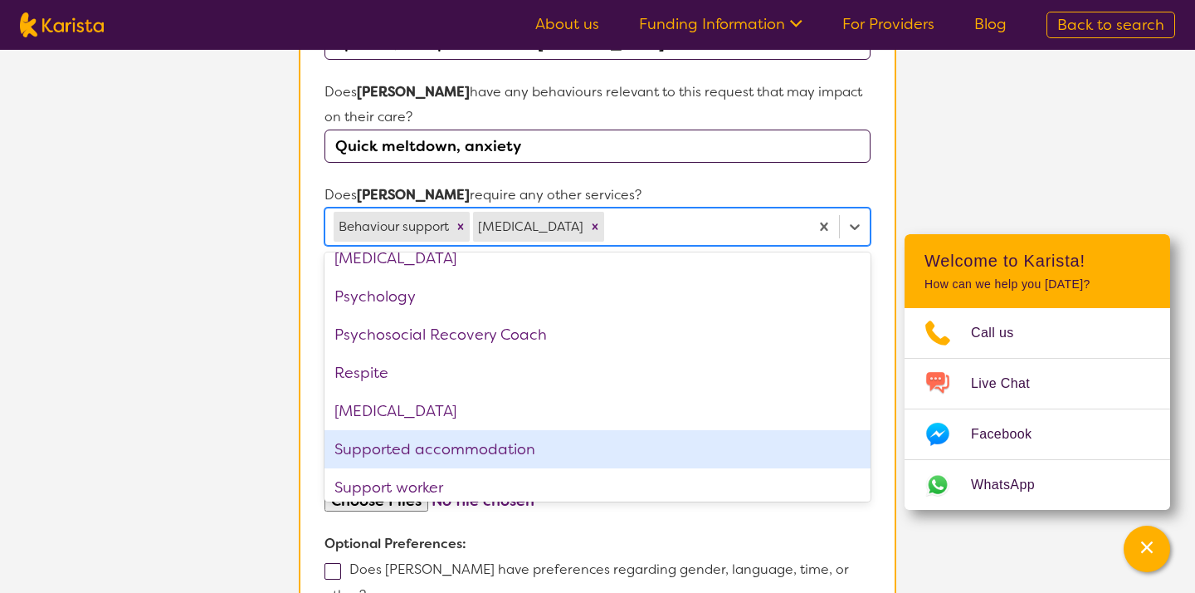
scroll to position [483, 0]
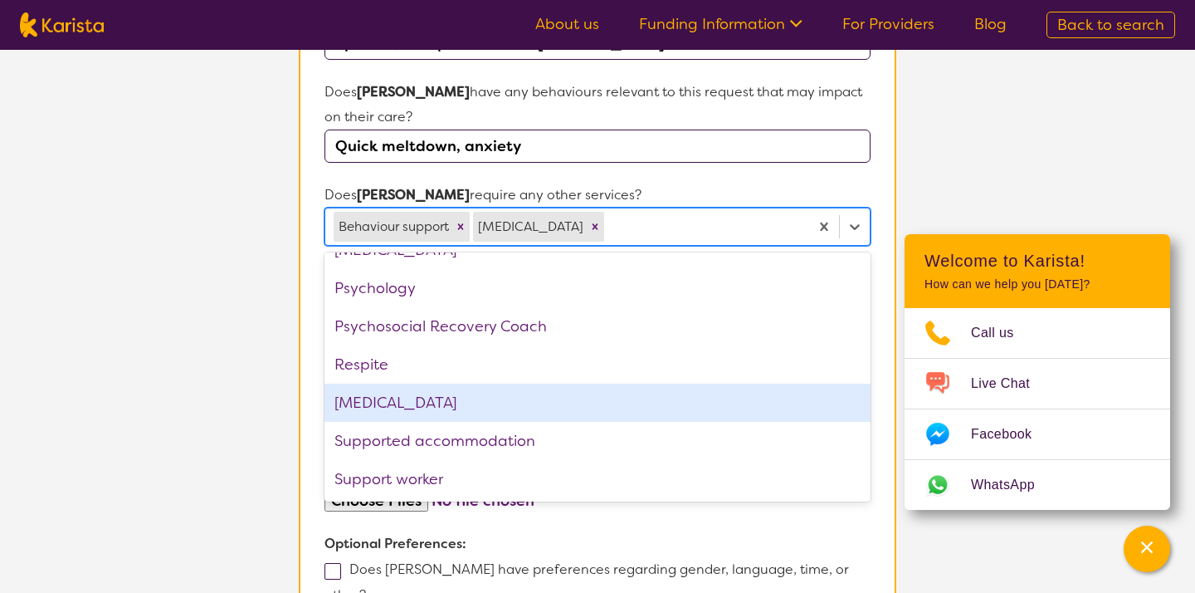
click at [422, 383] on div "[MEDICAL_DATA]" at bounding box center [597, 402] width 546 height 38
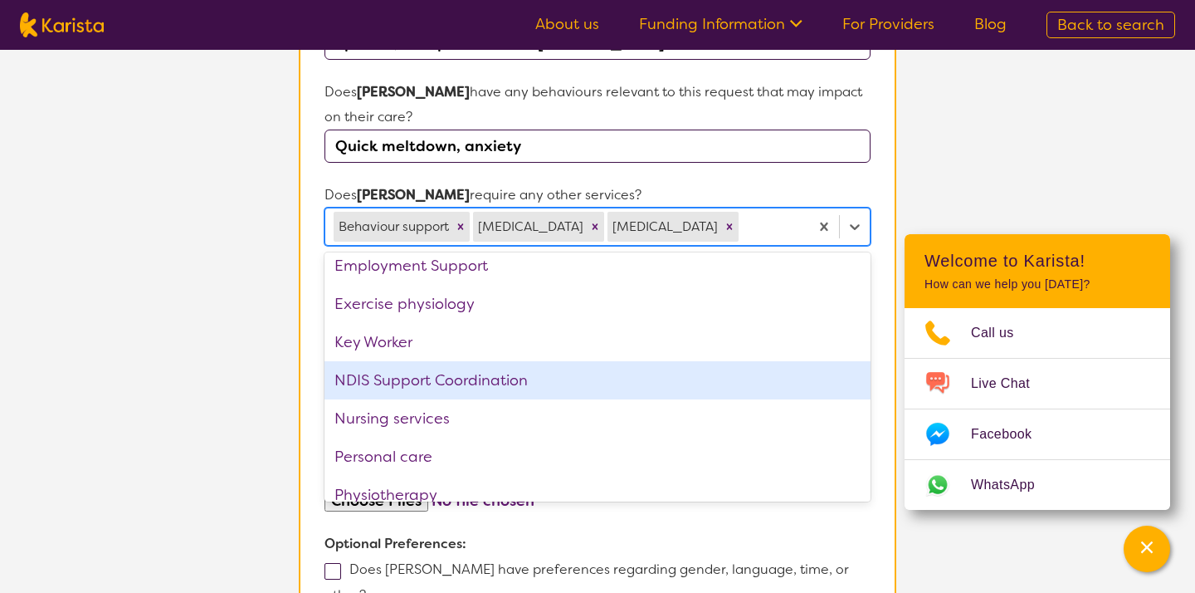
scroll to position [76, 0]
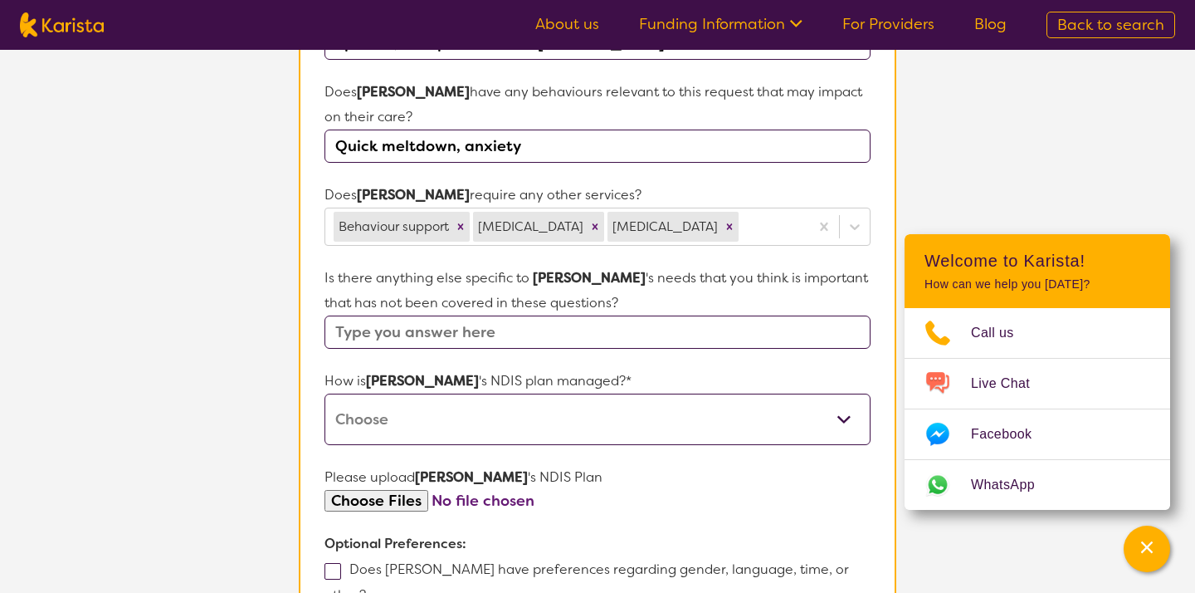
click at [248, 393] on section "L About You 2 Participant Details 3 Confirmation Participant Details & Service …" at bounding box center [597, 116] width 1195 height 1491
click at [417, 315] on input "text" at bounding box center [597, 331] width 546 height 33
click at [418, 394] on select "Self-managed NDIS plan Managed by a registered plan management provider (not th…" at bounding box center [597, 418] width 546 height 51
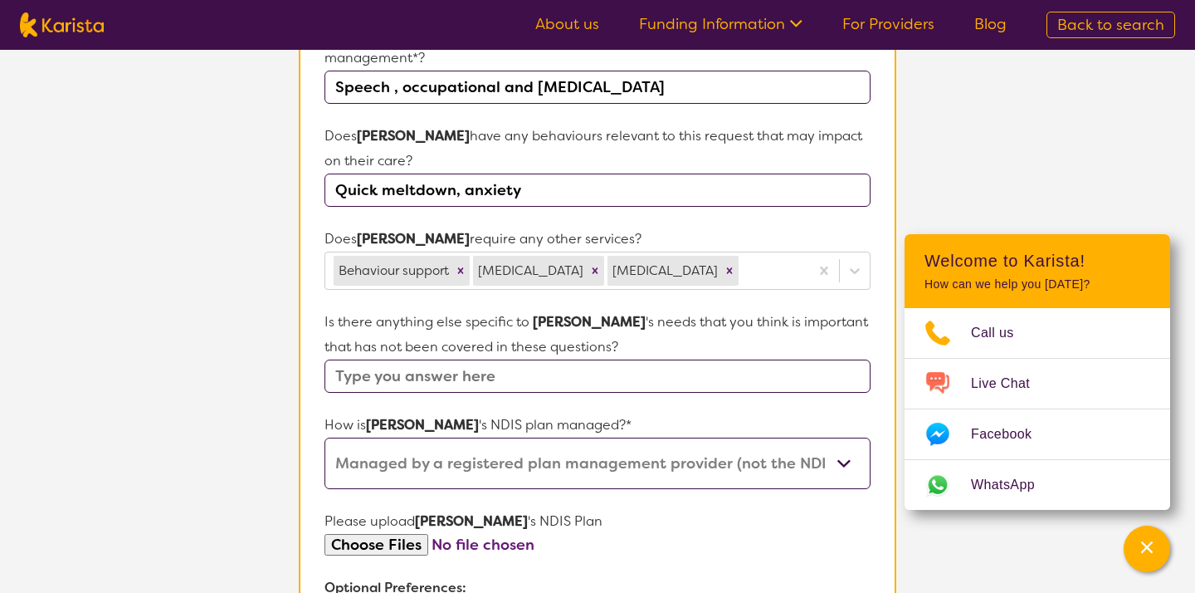
scroll to position [638, 0]
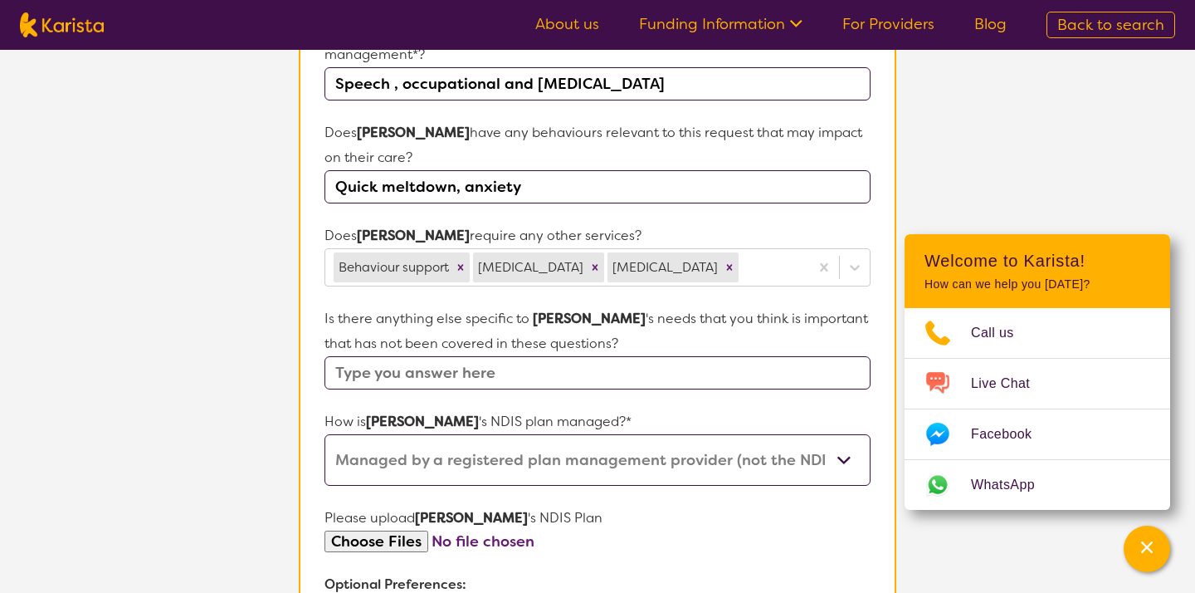
click at [605, 434] on select "Self-managed NDIS plan Managed by a registered plan management provider (not th…" at bounding box center [597, 459] width 546 height 51
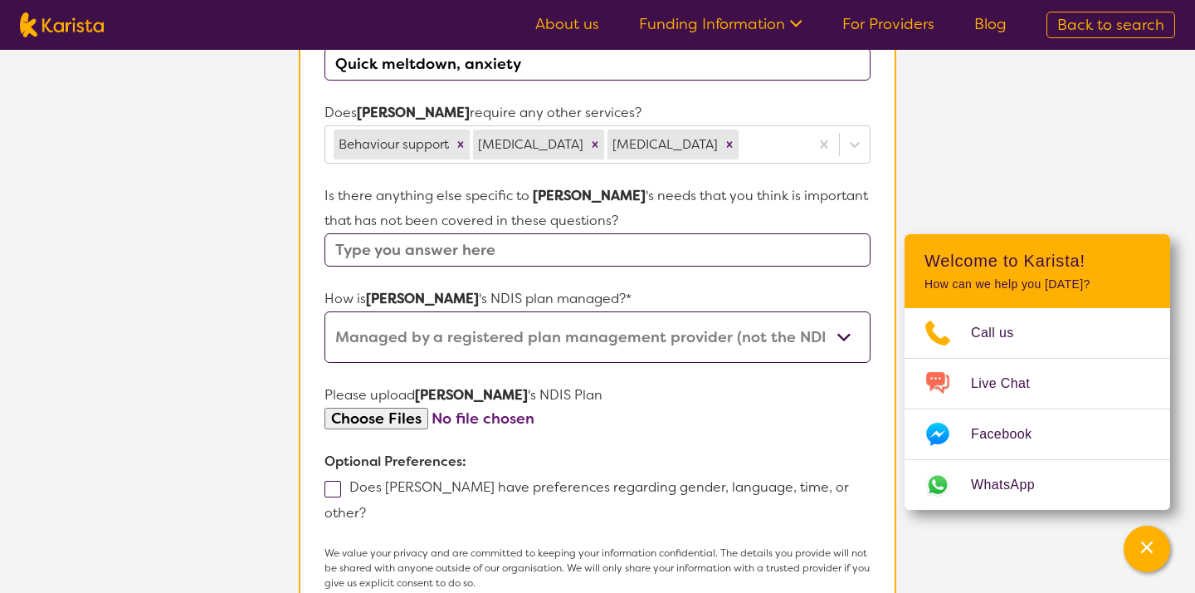
scroll to position [749, 0]
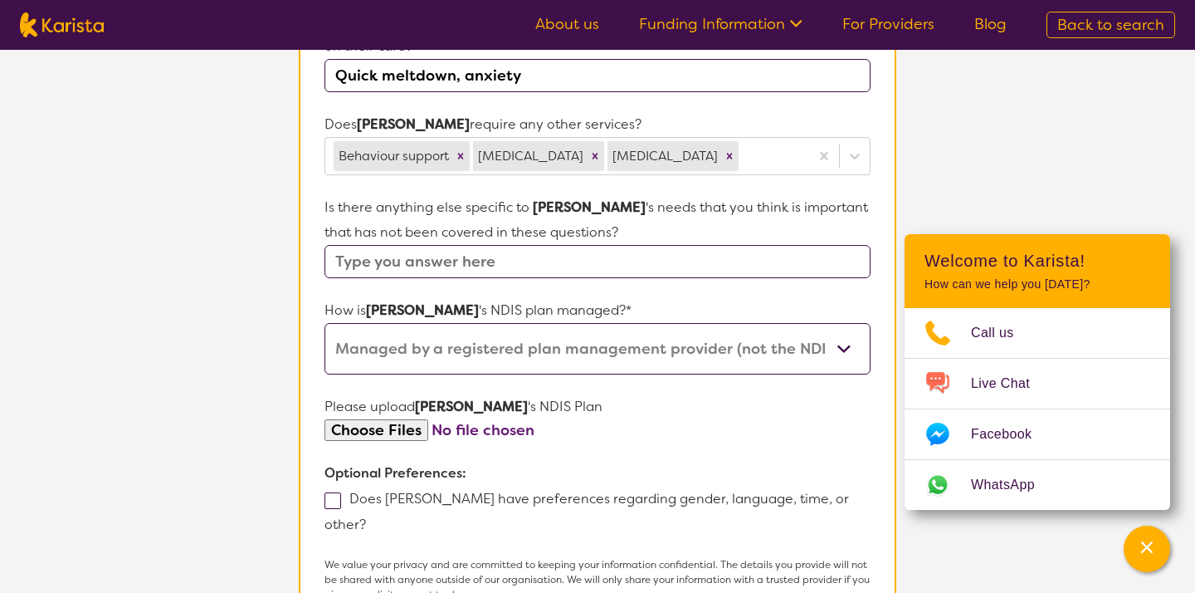
click at [443, 330] on select "Self-managed NDIS plan Managed by a registered plan management provider (not th…" at bounding box center [597, 348] width 546 height 51
select select "I'm not sure"
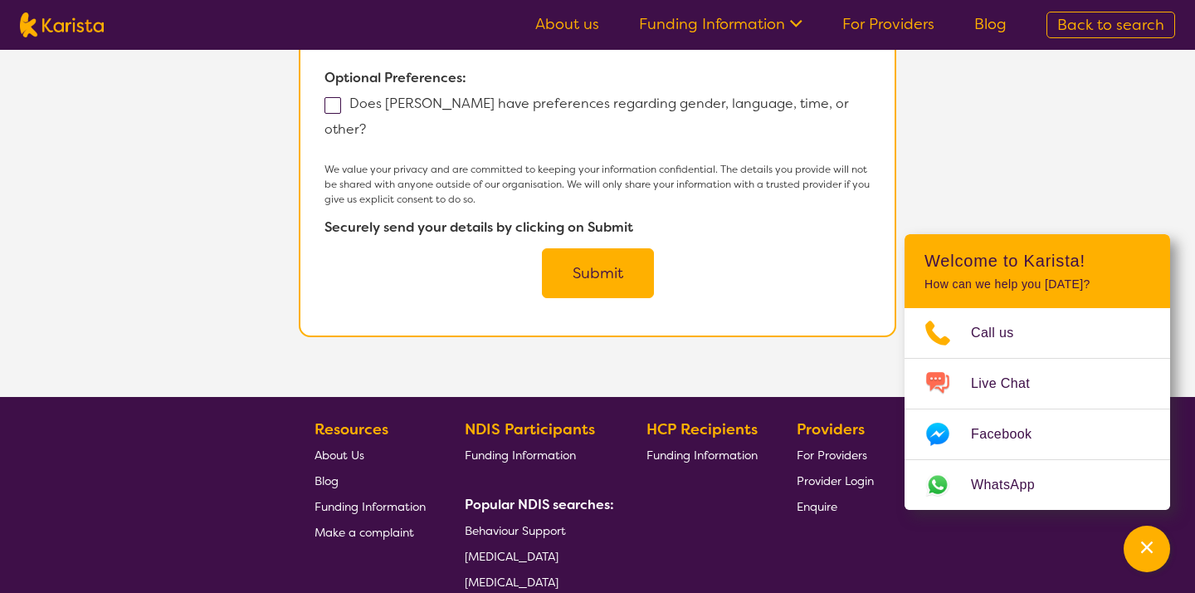
scroll to position [1069, 0]
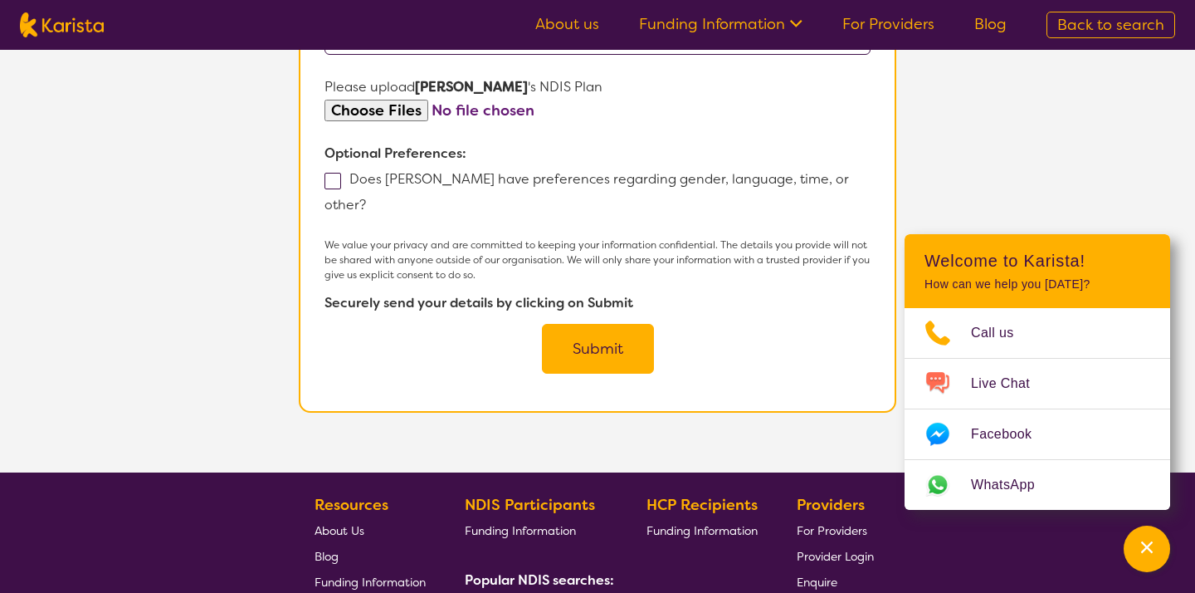
click at [588, 324] on button "Submit" at bounding box center [598, 349] width 112 height 50
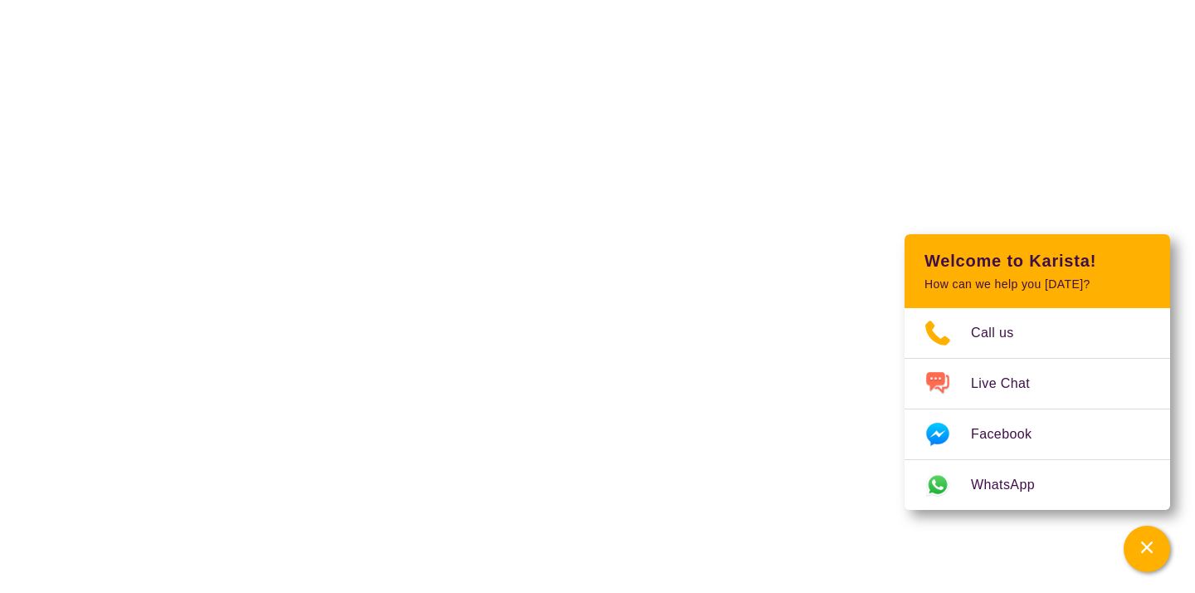
click at [71, 0] on html "End Conversation Request a call back I am looking for a disability or aged care…" at bounding box center [597, 0] width 1195 height 0
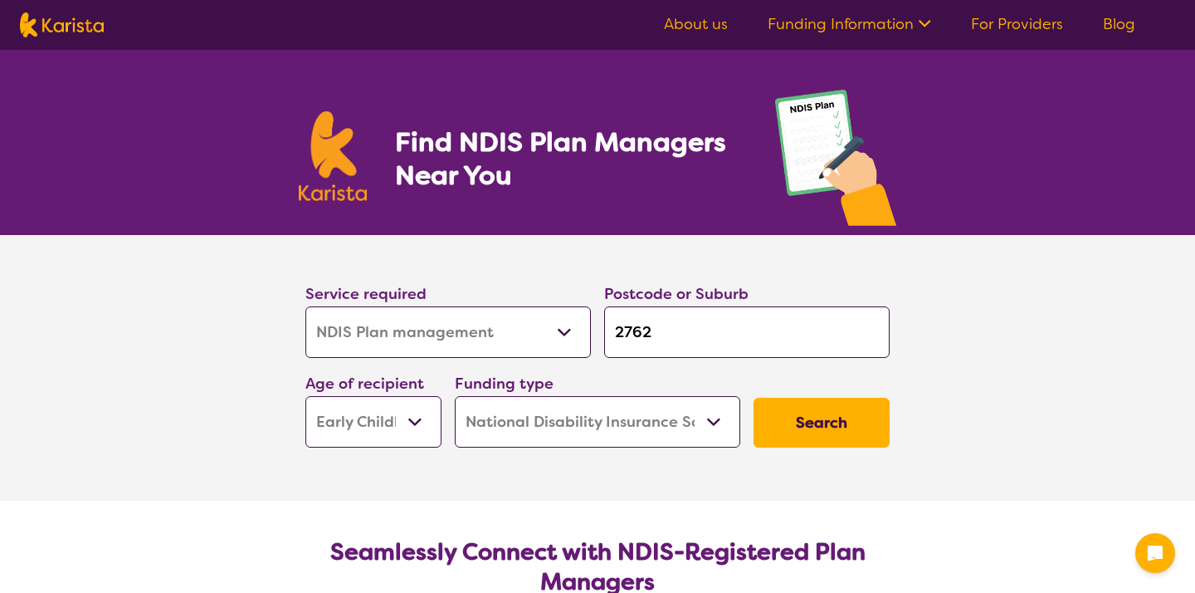
select select "NDIS Plan management"
select select "EC"
select select "NDIS"
select select "NDIS Plan management"
select select "EC"
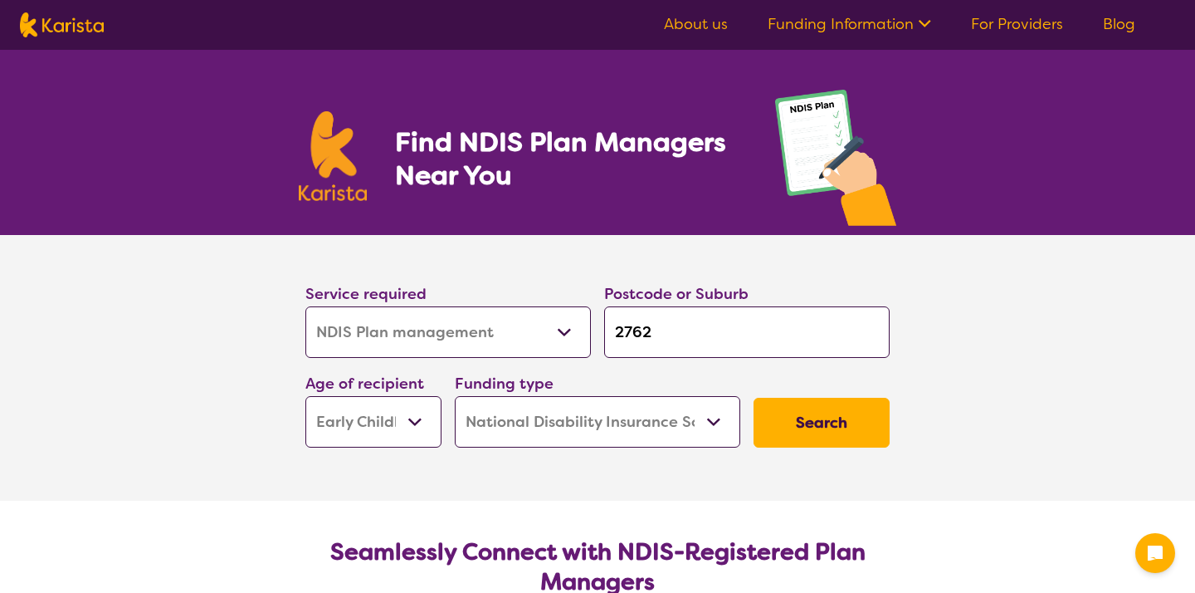
select select "NDIS"
